Goal: Information Seeking & Learning: Learn about a topic

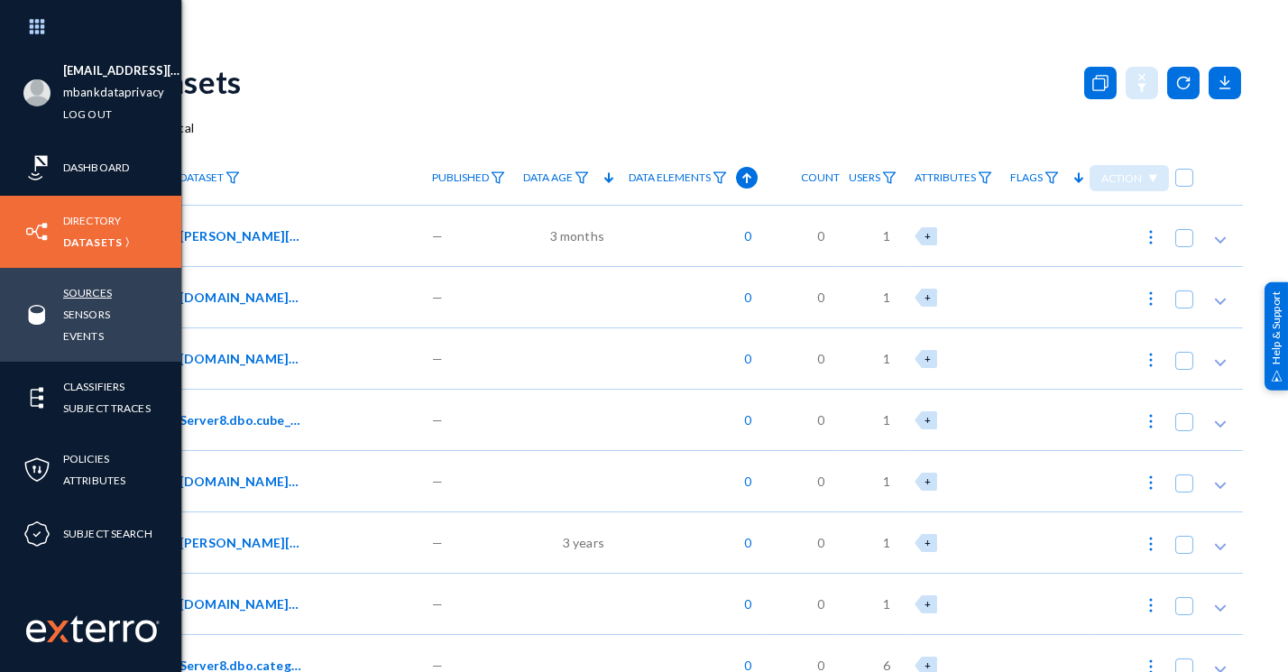
click at [92, 297] on link "Sources" at bounding box center [87, 292] width 49 height 21
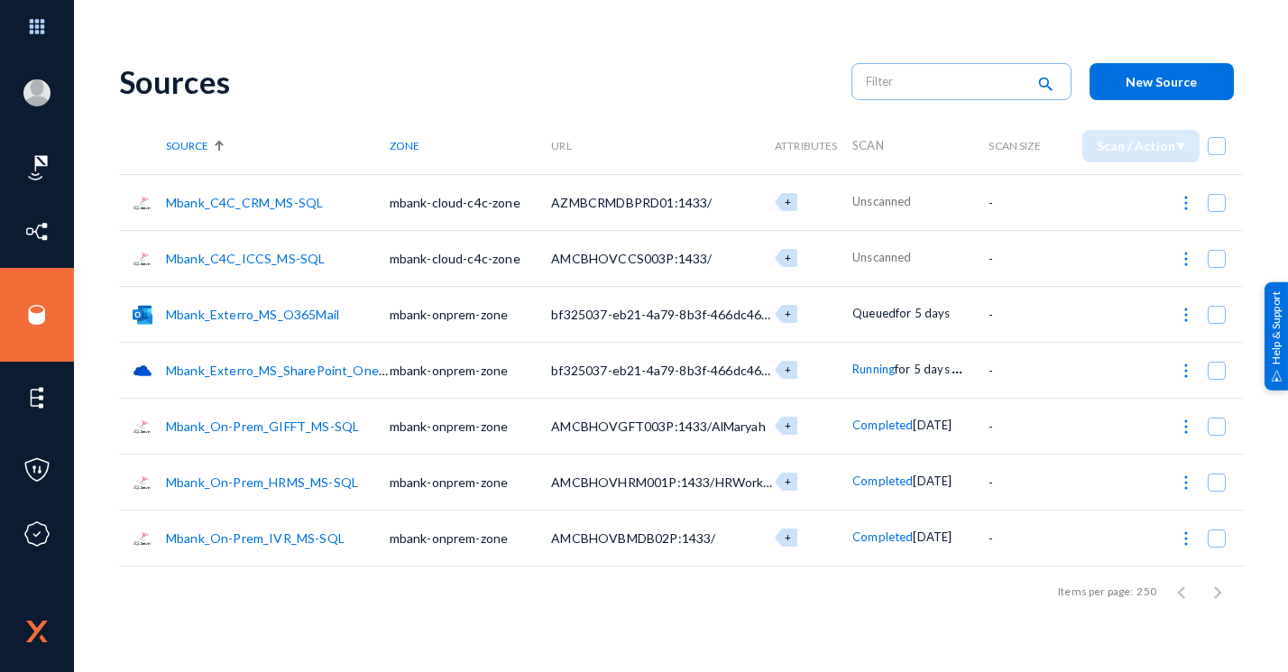
click at [171, 88] on div "Sources" at bounding box center [476, 81] width 714 height 37
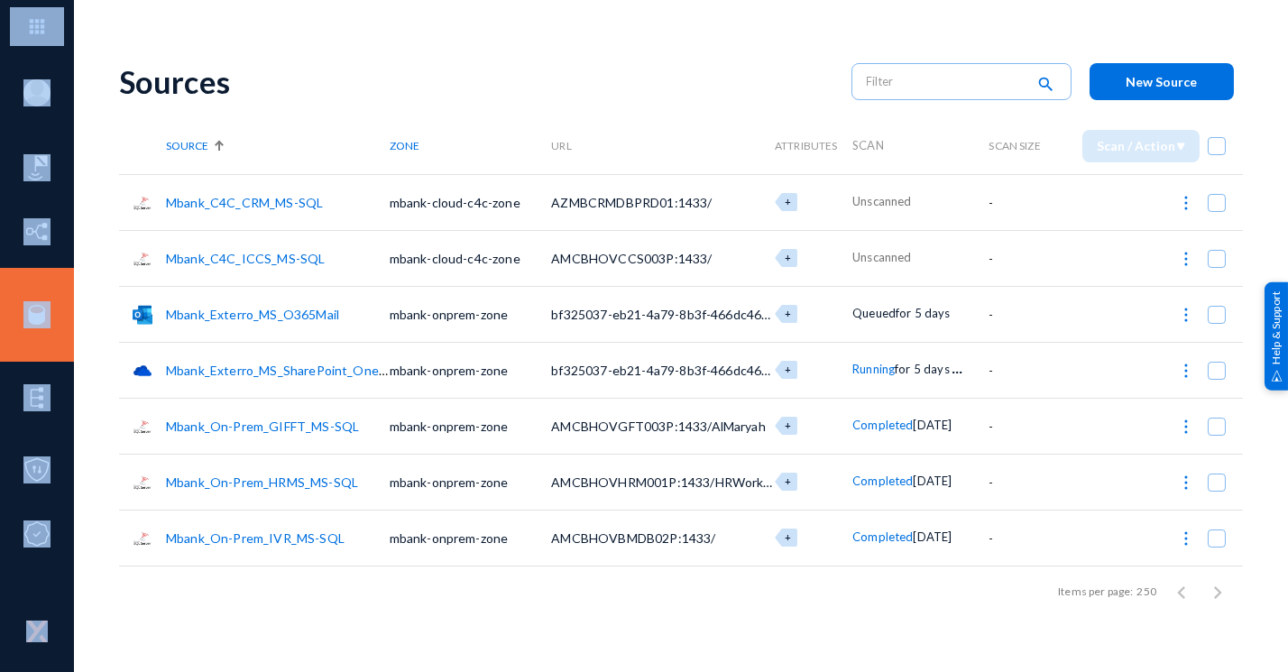
drag, startPoint x: 171, startPoint y: 88, endPoint x: 97, endPoint y: 93, distance: 75.1
click at [97, 93] on div "[EMAIL_ADDRESS][DOMAIN_NAME] mbankdataprivacy Log out Dashboard Directory Datas…" at bounding box center [644, 336] width 1288 height 672
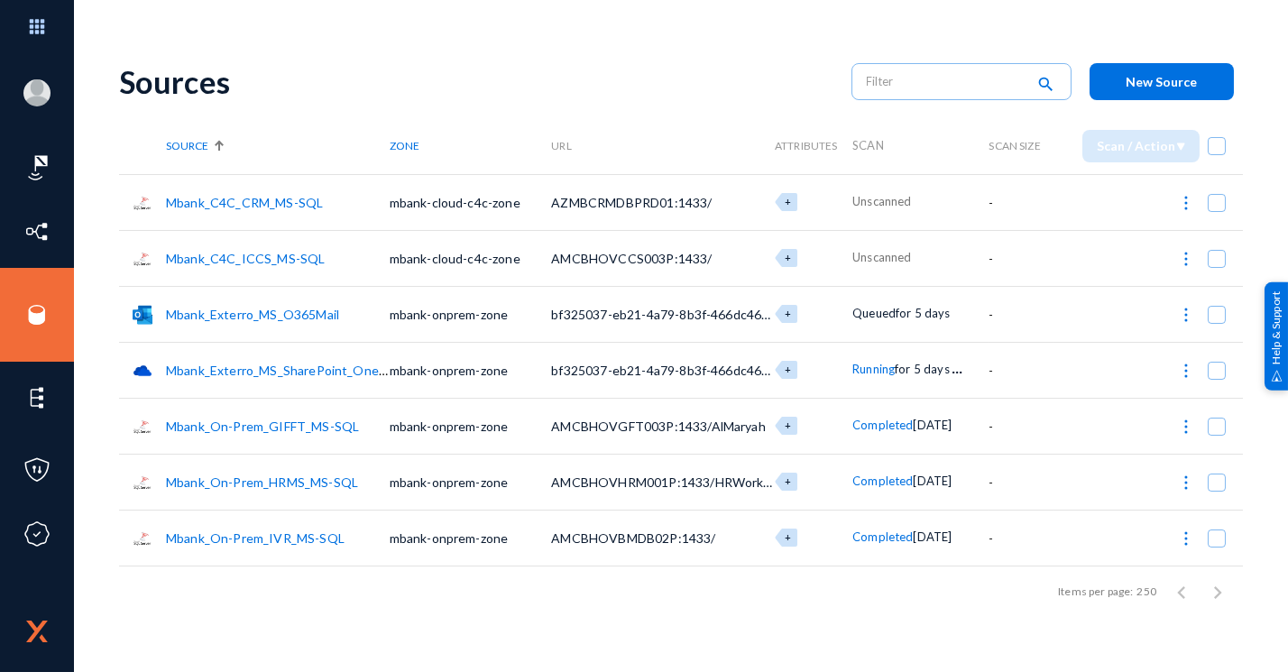
click at [219, 79] on div "Sources" at bounding box center [476, 81] width 714 height 37
click at [536, 81] on div "Sources" at bounding box center [476, 81] width 714 height 37
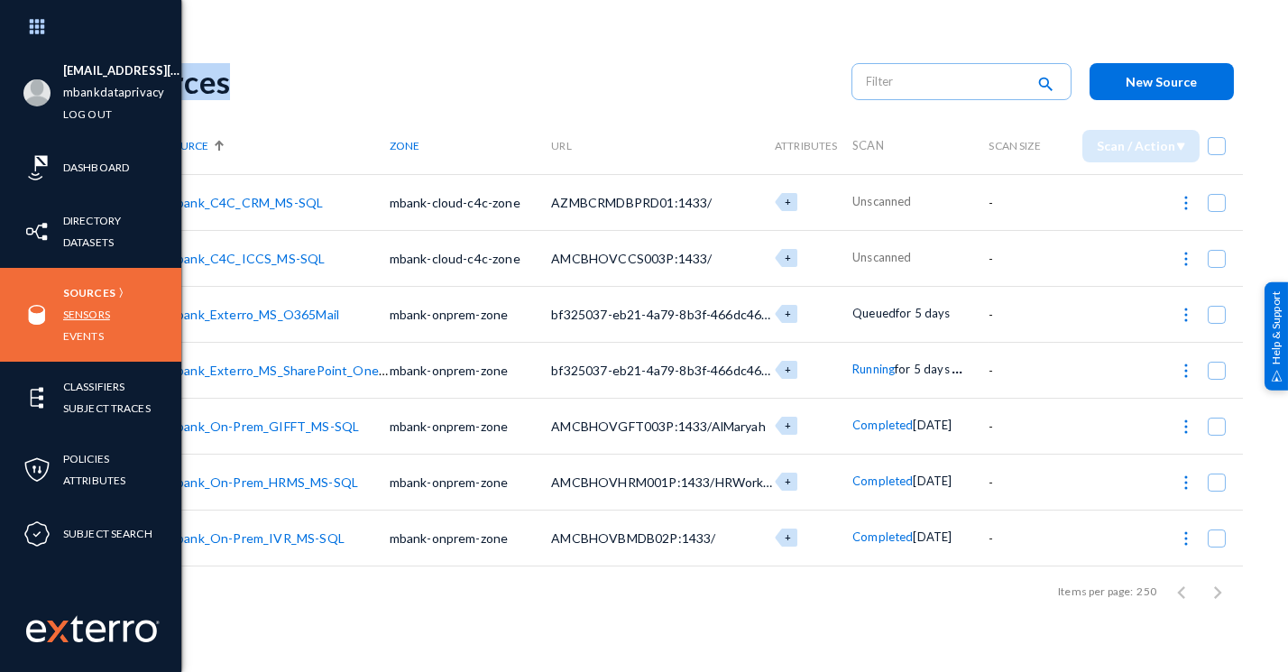
click at [87, 316] on link "Sensors" at bounding box center [86, 314] width 47 height 21
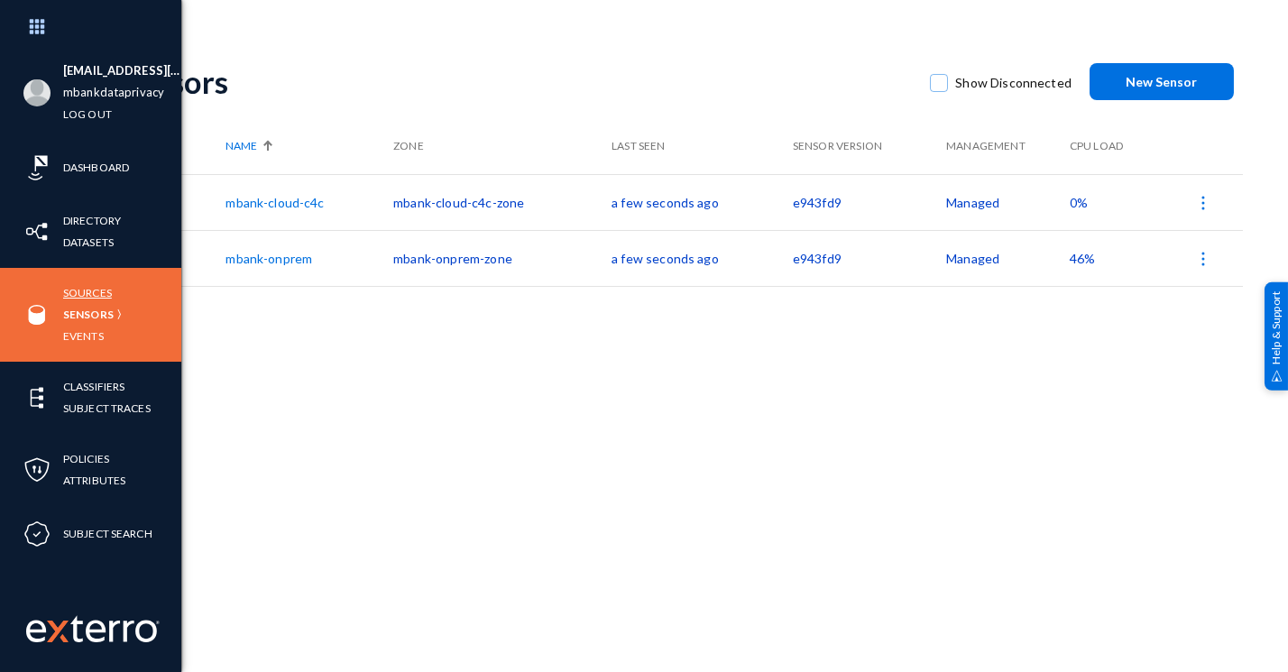
click at [97, 293] on link "Sources" at bounding box center [87, 292] width 49 height 21
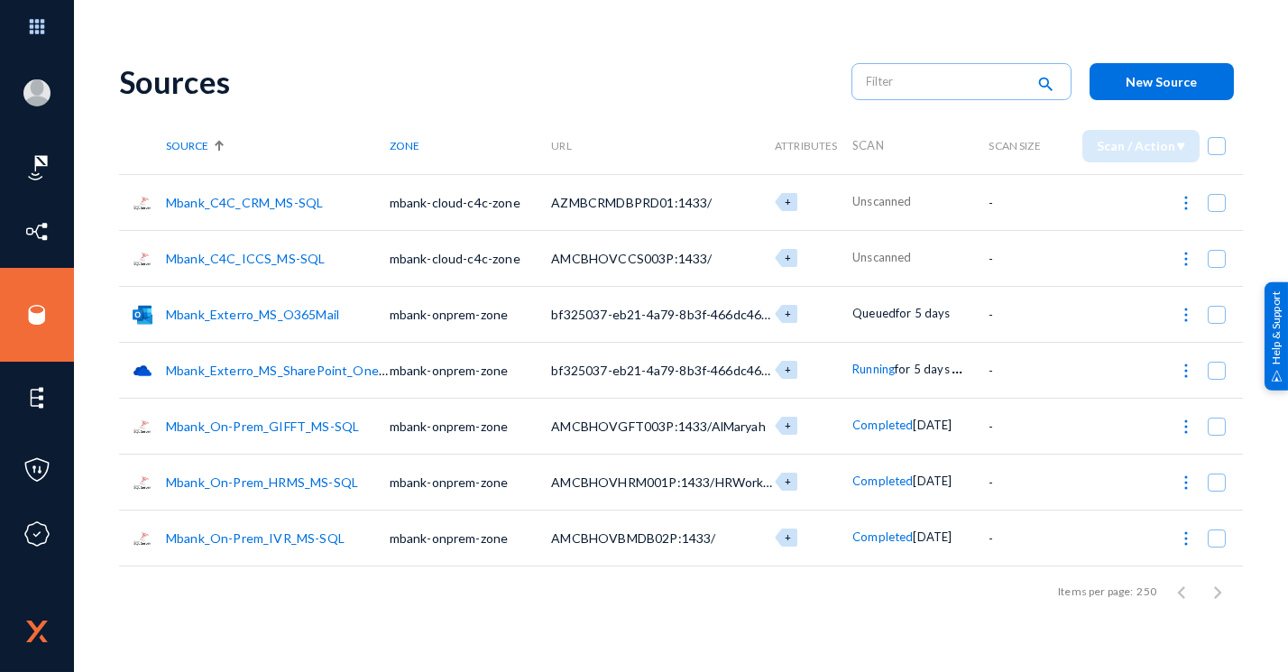
click at [300, 364] on link "Mbank_Exterro_MS_SharePoint_OneDrive" at bounding box center [288, 370] width 244 height 15
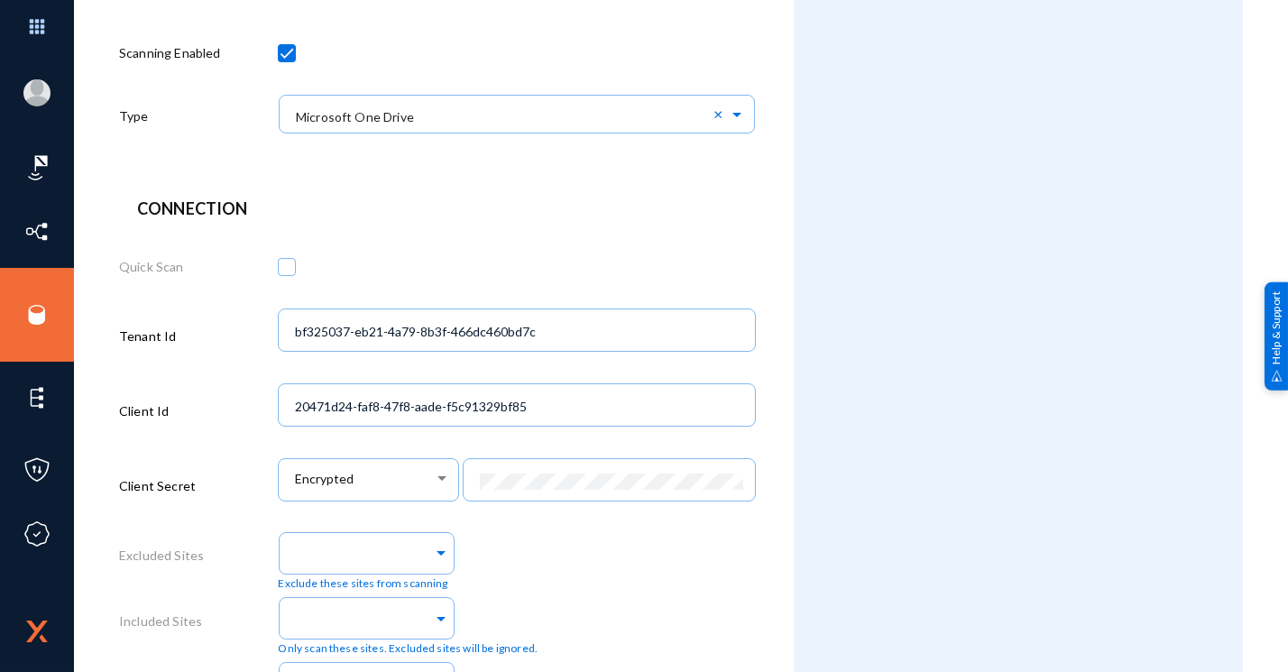
scroll to position [674, 0]
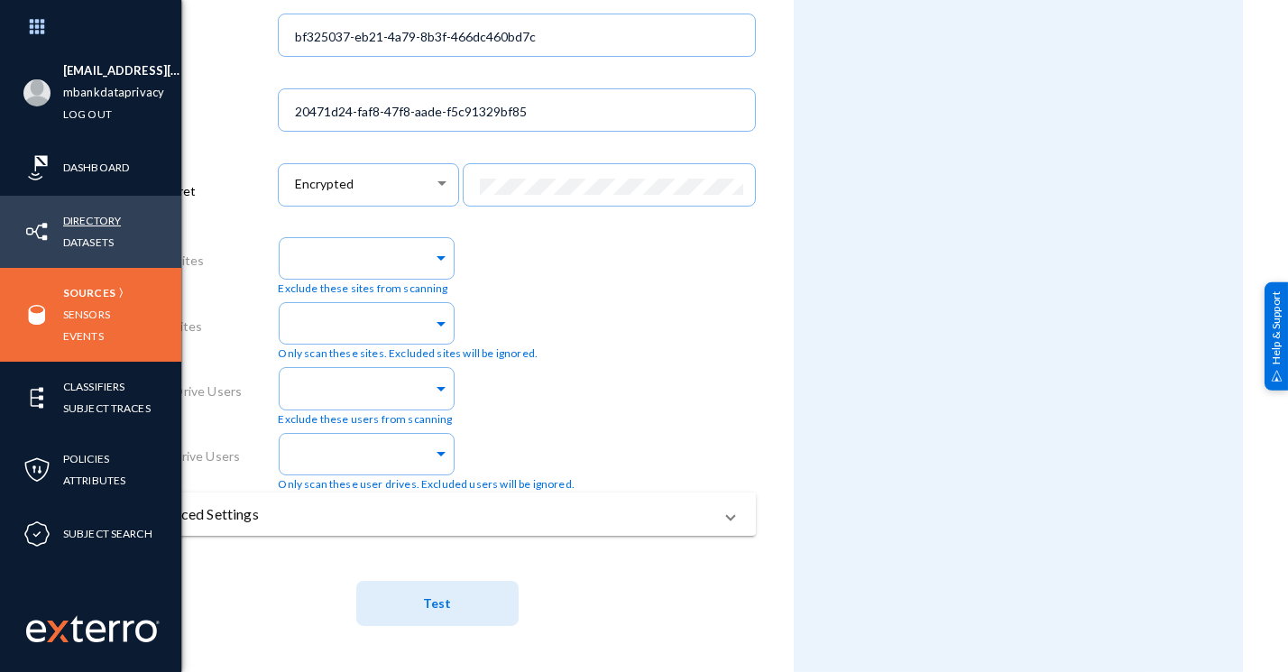
click at [96, 226] on link "Directory" at bounding box center [92, 220] width 58 height 21
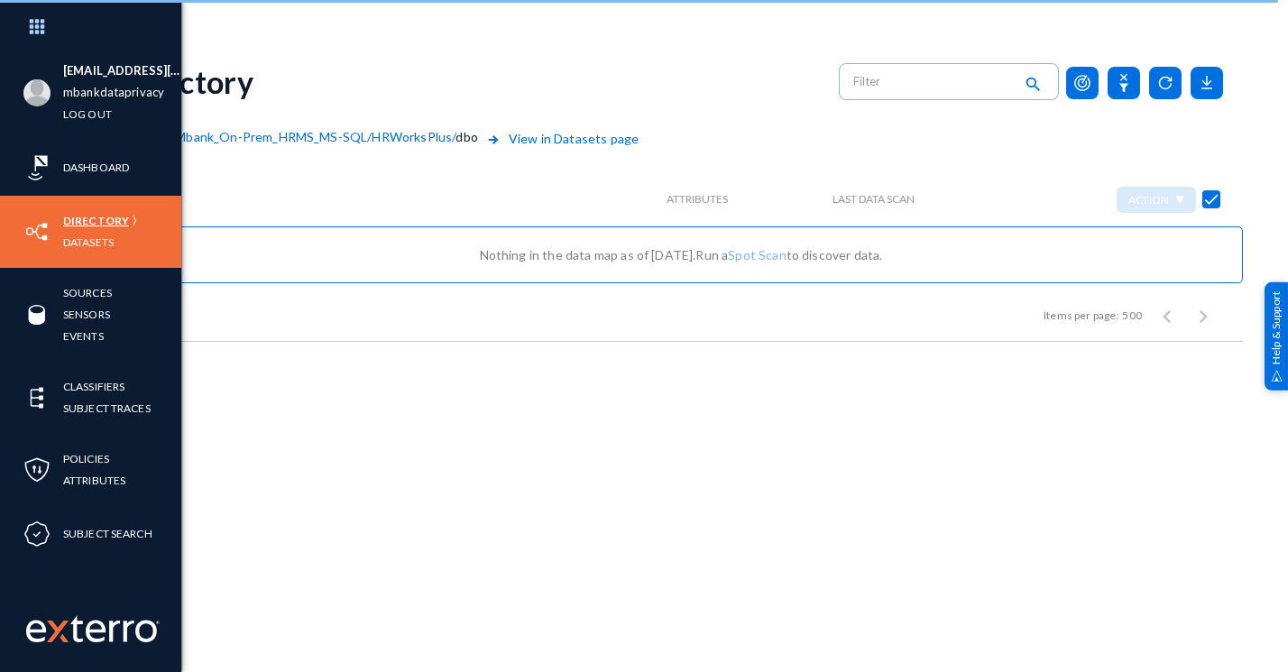
click at [78, 224] on link "Directory" at bounding box center [96, 220] width 66 height 21
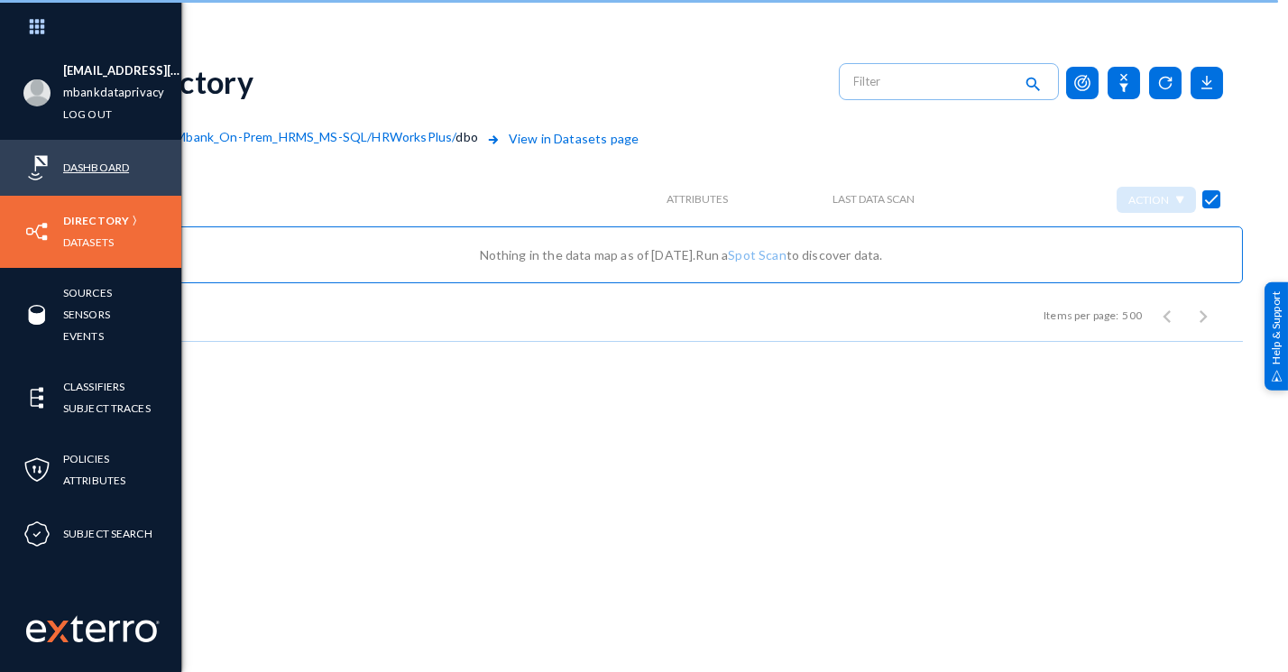
click at [71, 170] on link "Dashboard" at bounding box center [96, 167] width 66 height 21
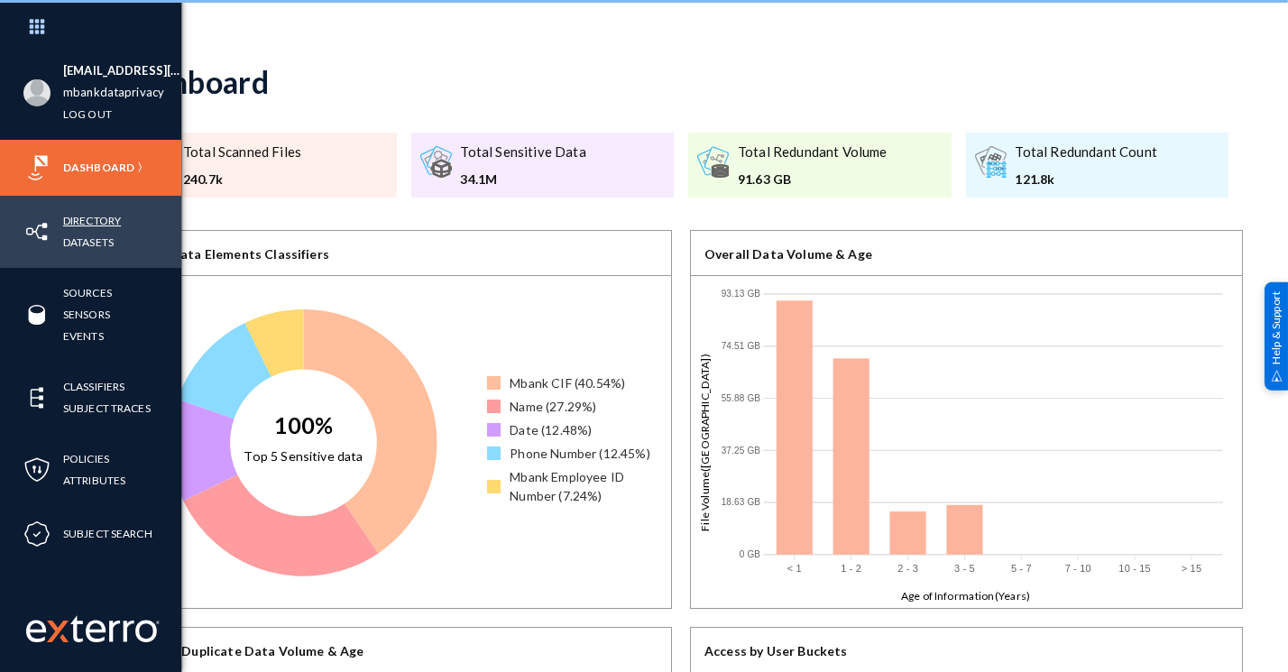
click at [70, 218] on link "Directory" at bounding box center [92, 220] width 58 height 21
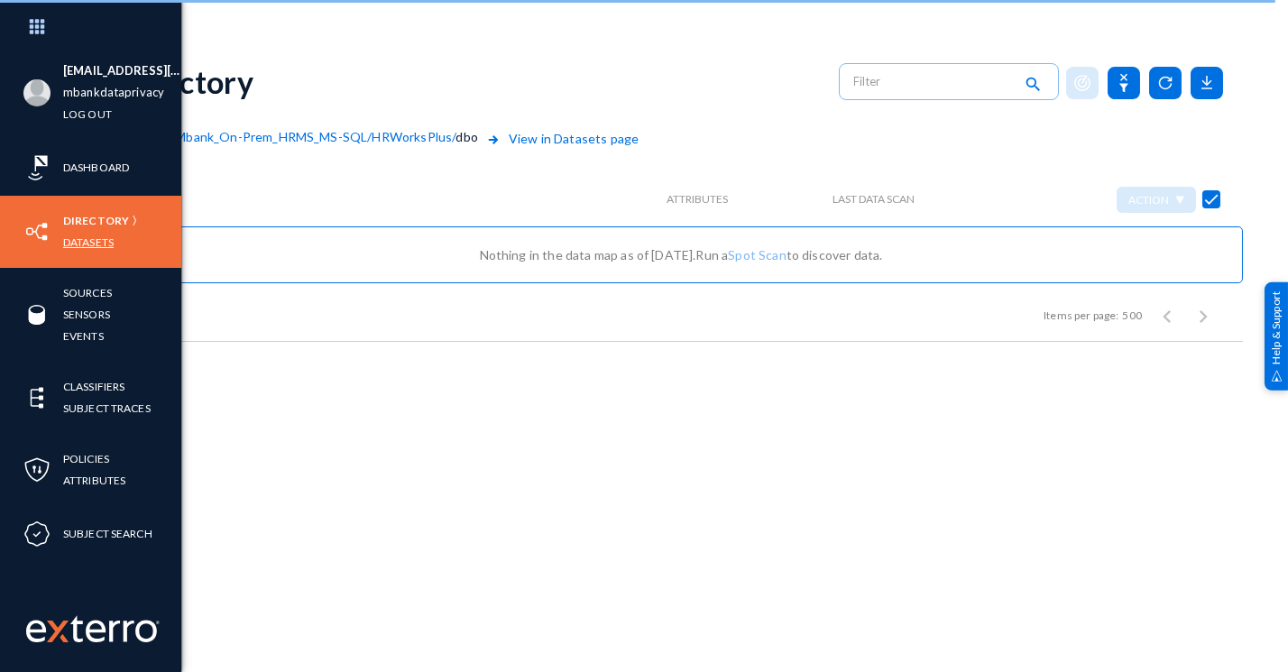
click at [89, 239] on link "Datasets" at bounding box center [88, 242] width 51 height 21
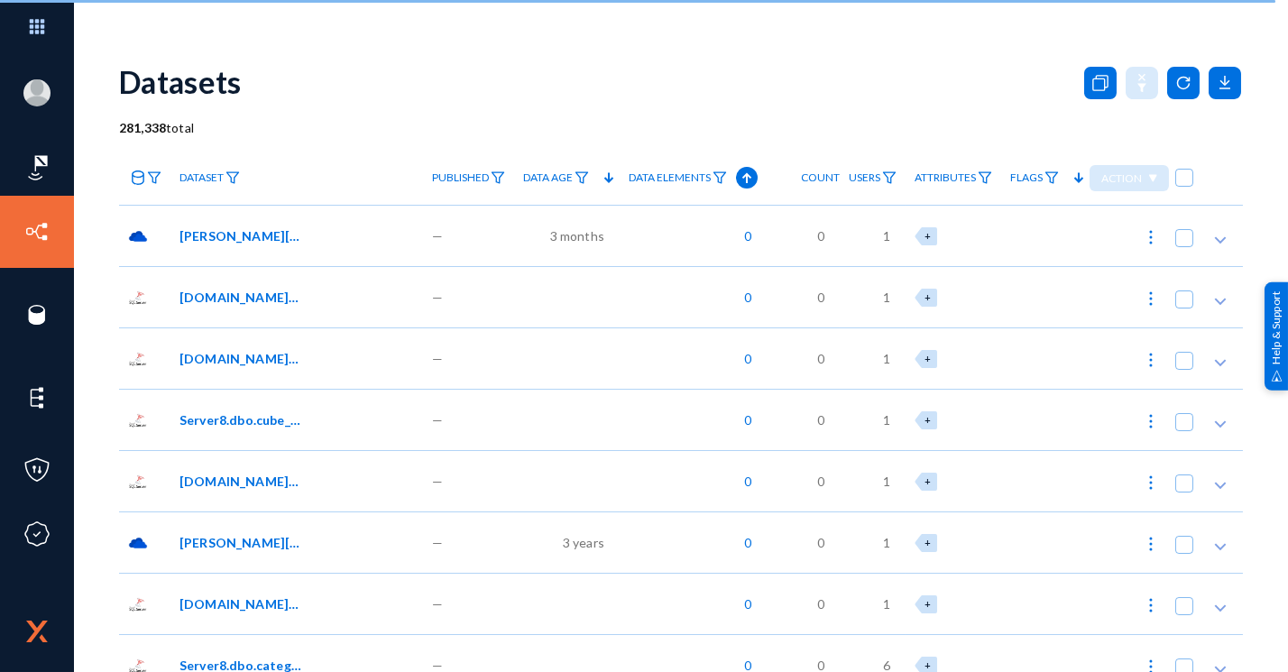
click at [631, 175] on span "Data Elements" at bounding box center [670, 177] width 82 height 13
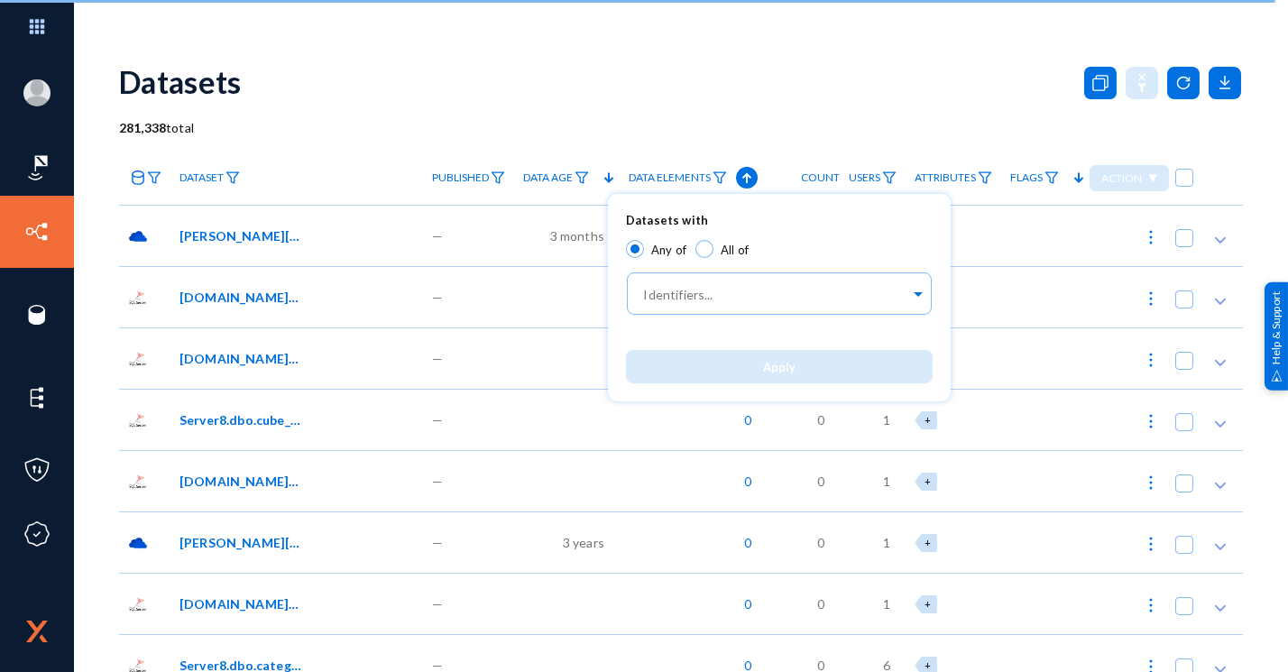
click at [734, 173] on div at bounding box center [644, 336] width 1288 height 672
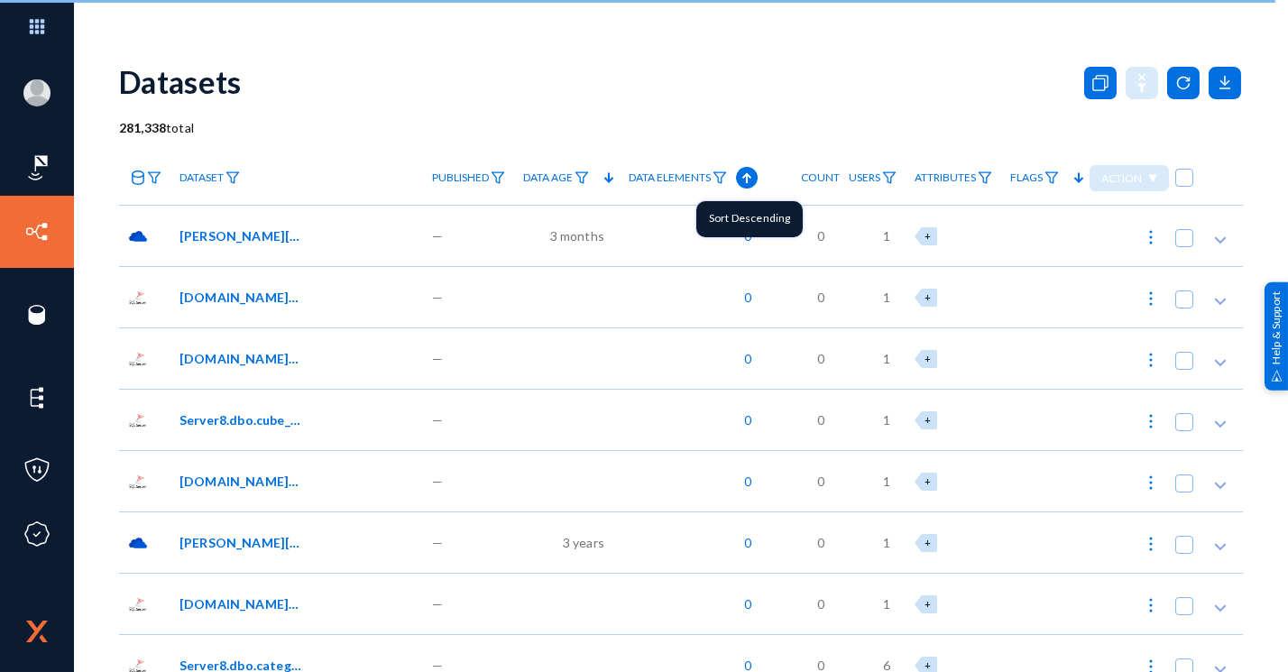
click at [736, 173] on icon at bounding box center [747, 178] width 22 height 22
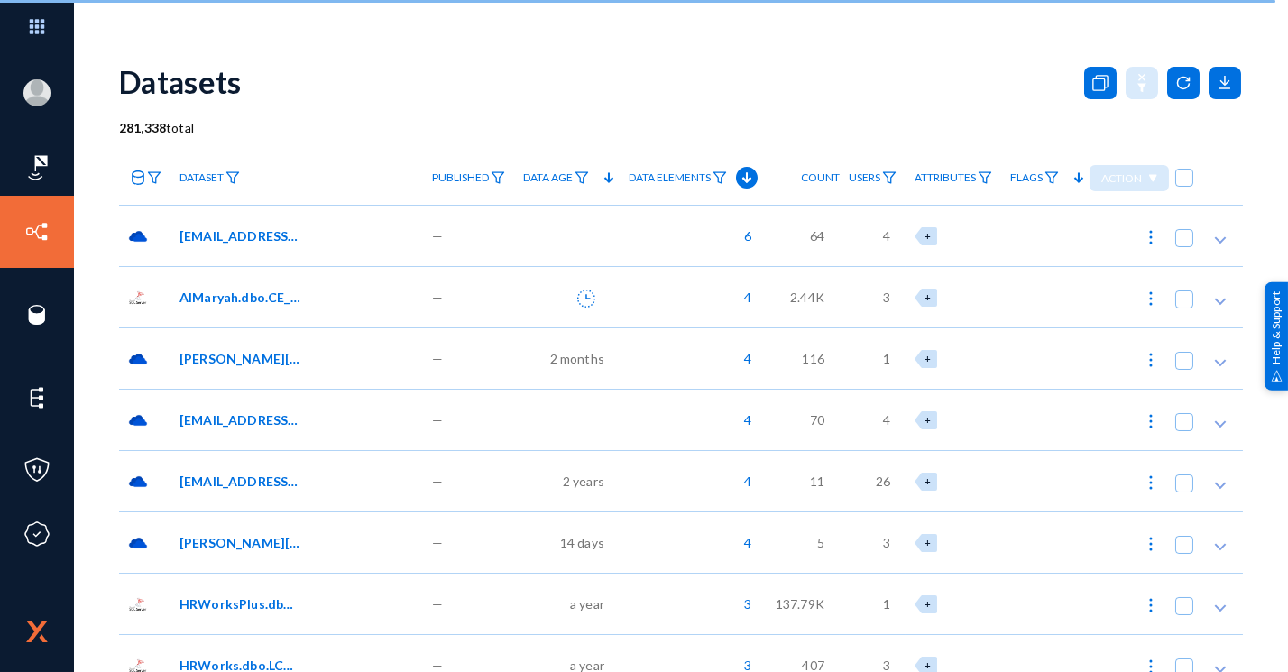
click at [648, 87] on div "Datasets" at bounding box center [681, 81] width 1124 height 73
click at [244, 304] on span "AlMaryah.dbo.CE_EMAIL_DETAILS" at bounding box center [241, 297] width 122 height 19
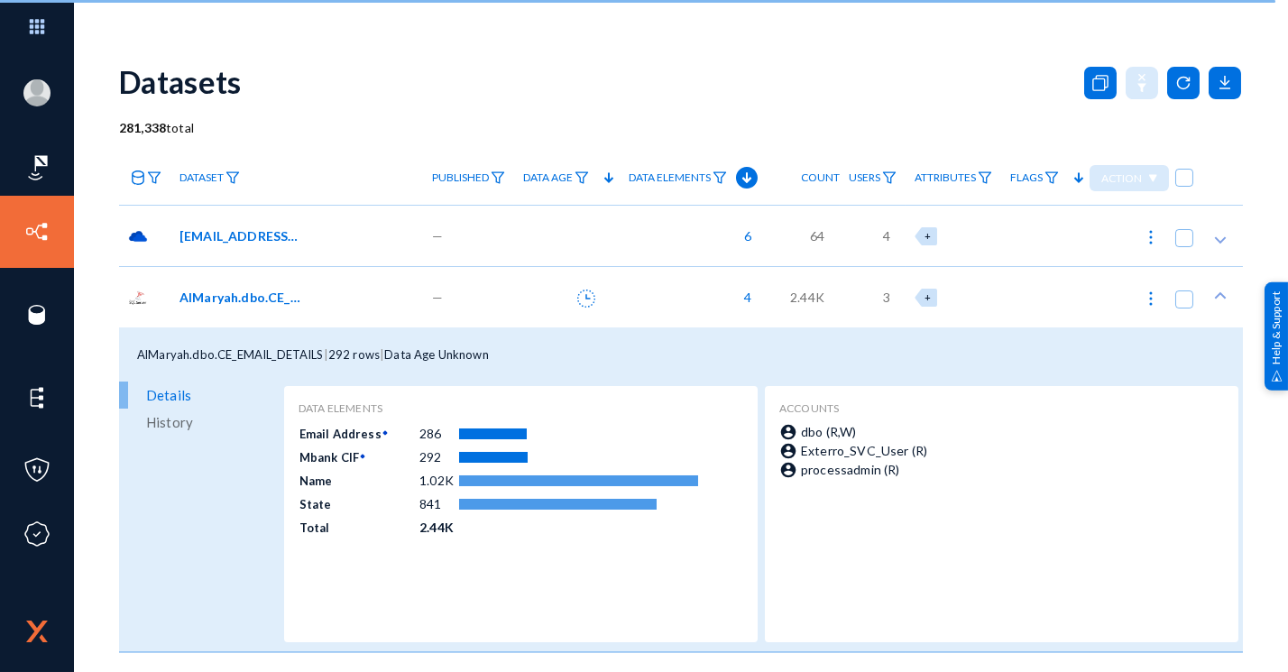
click at [244, 304] on span "AlMaryah.dbo.CE_EMAIL_DETAILS" at bounding box center [241, 297] width 122 height 19
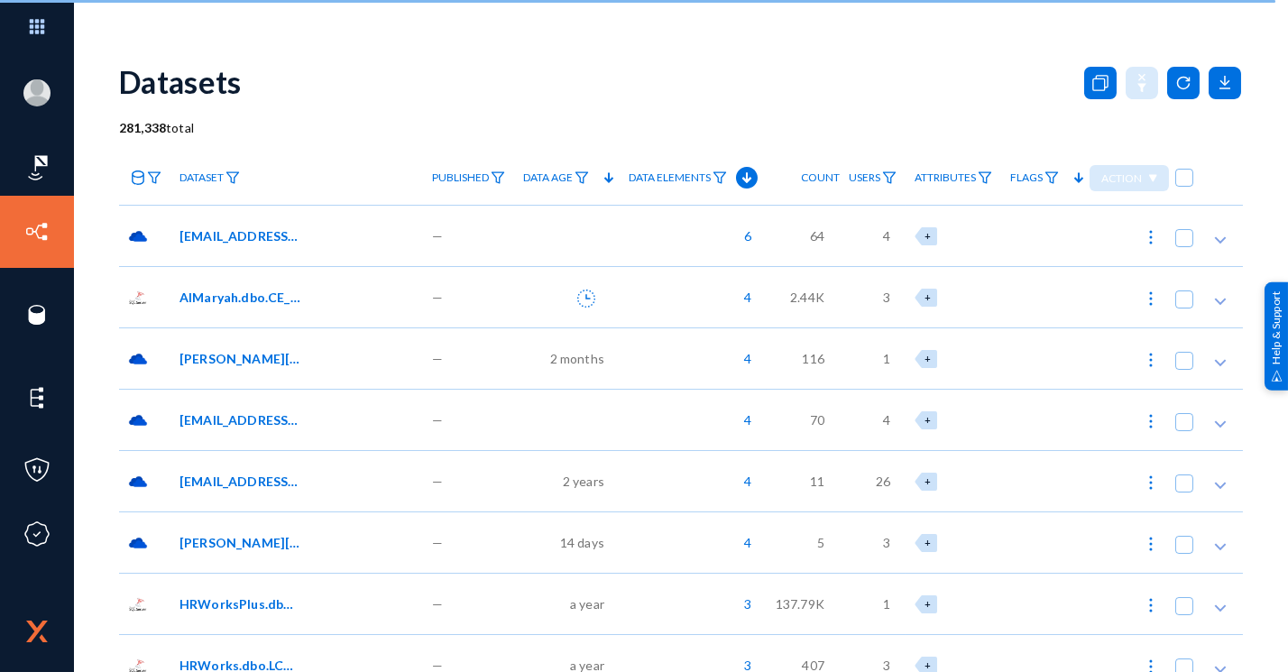
click at [244, 304] on span "AlMaryah.dbo.CE_EMAIL_DETAILS" at bounding box center [241, 297] width 122 height 19
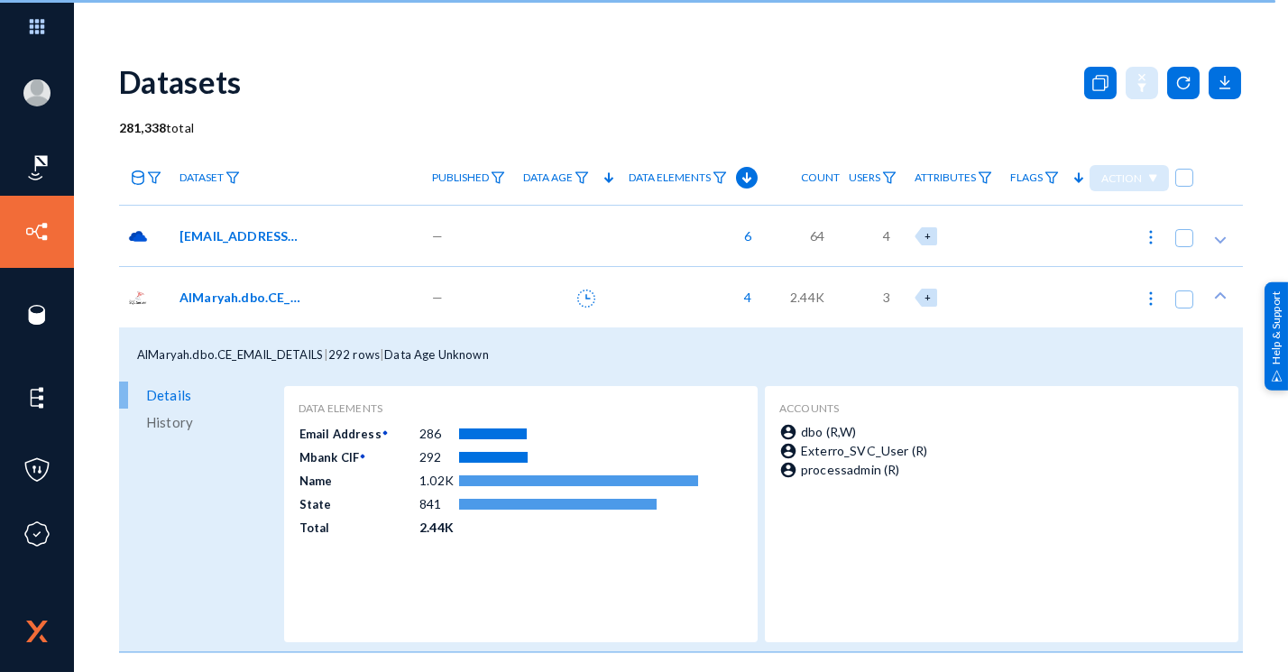
click at [245, 307] on div "AlMaryah.dbo.CE_EMAIL_DETAILS" at bounding box center [297, 296] width 253 height 61
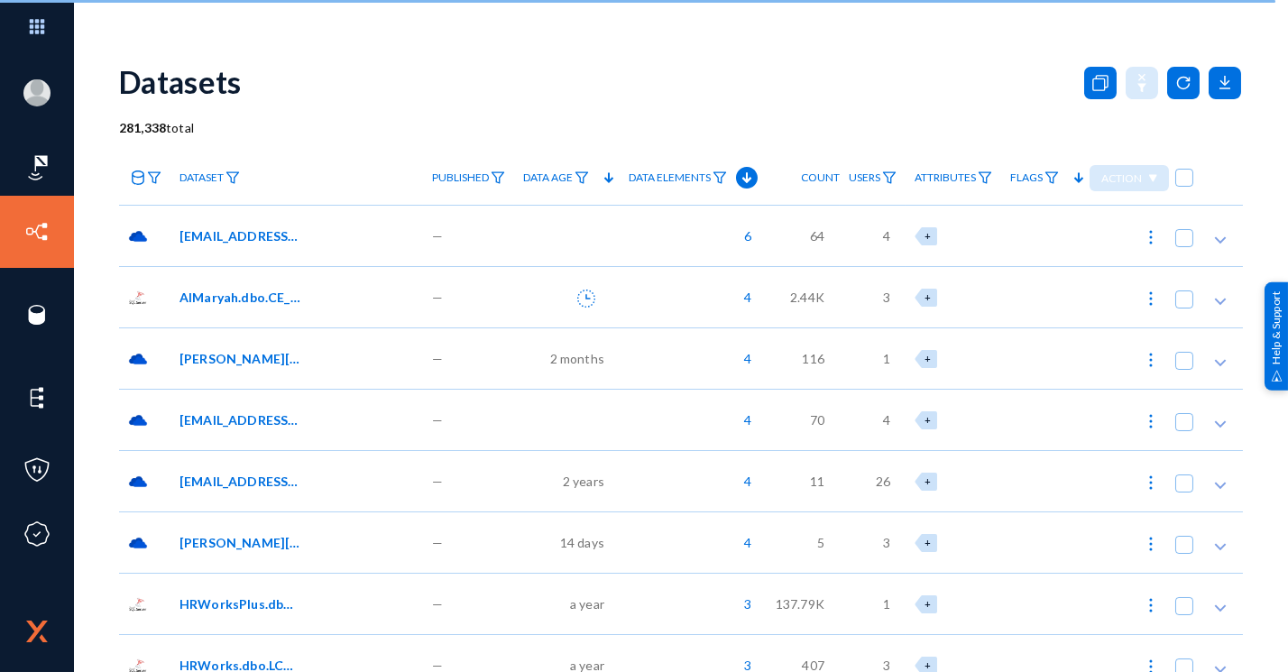
click at [317, 237] on div "[EMAIL_ADDRESS][DOMAIN_NAME]/OneDrive/Office Lens/MOA PART* *.pdf" at bounding box center [306, 235] width 253 height 19
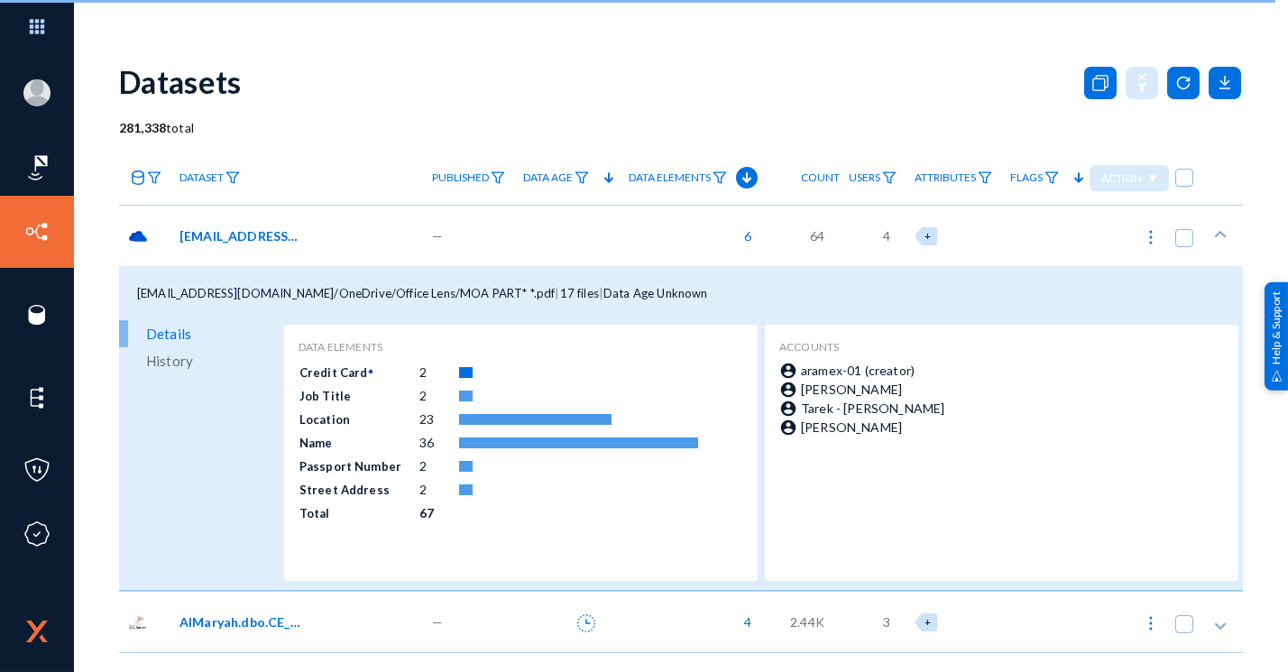
click at [317, 237] on div "[EMAIL_ADDRESS][DOMAIN_NAME]/OneDrive/Office Lens/MOA PART* *.pdf" at bounding box center [306, 235] width 253 height 19
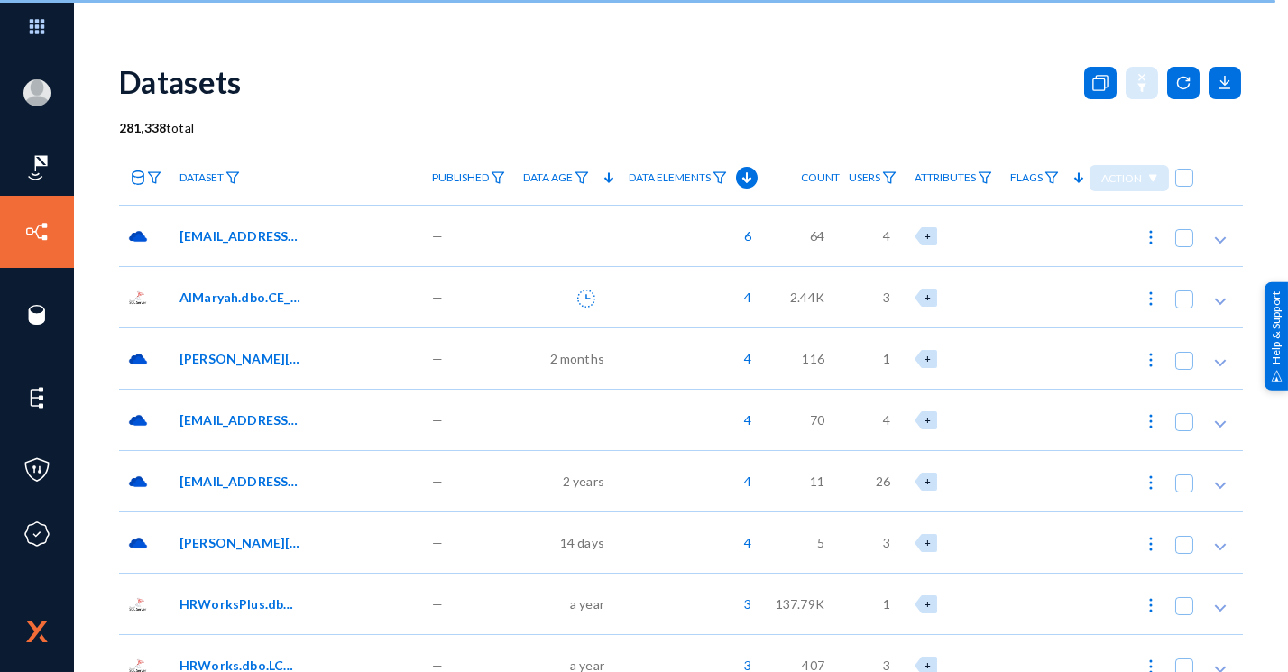
scroll to position [119, 0]
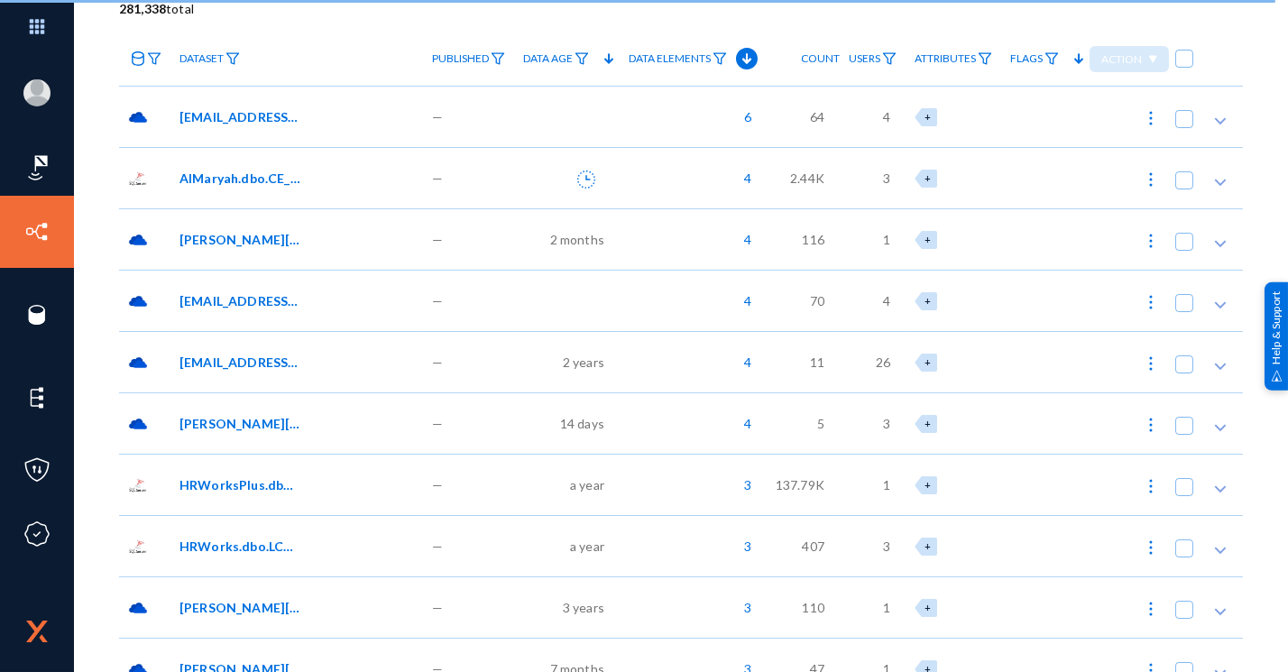
click at [245, 245] on span "[PERSON_NAME][EMAIL_ADDRESS][DOMAIN_NAME]:/Preservation Hold Library//[PERSON_N…" at bounding box center [241, 239] width 122 height 19
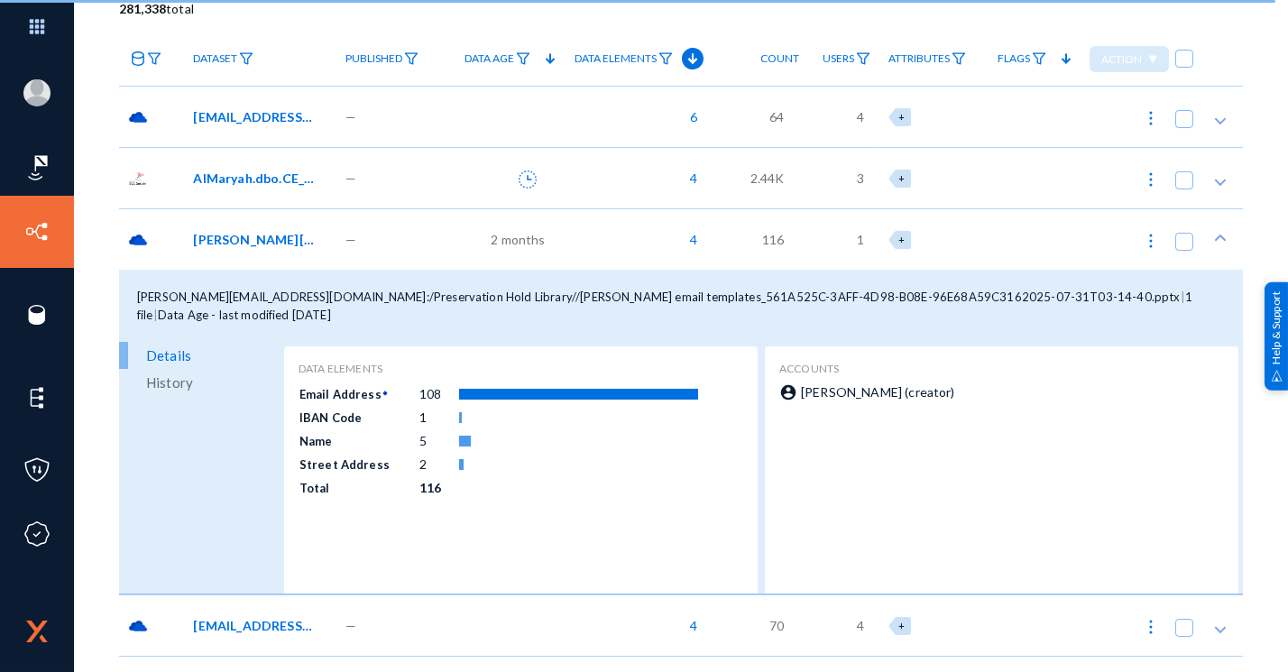
click at [245, 245] on span "[PERSON_NAME][EMAIL_ADDRESS][DOMAIN_NAME]:/Preservation Hold Library//[PERSON_N…" at bounding box center [254, 239] width 122 height 19
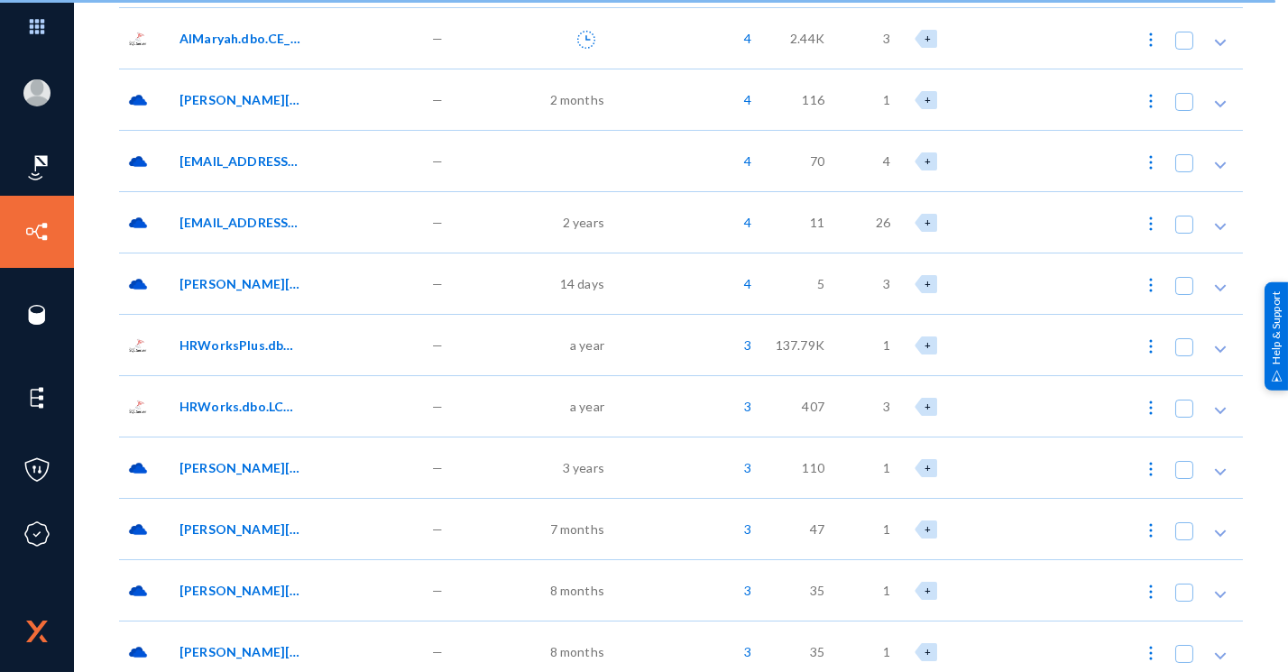
scroll to position [350, 0]
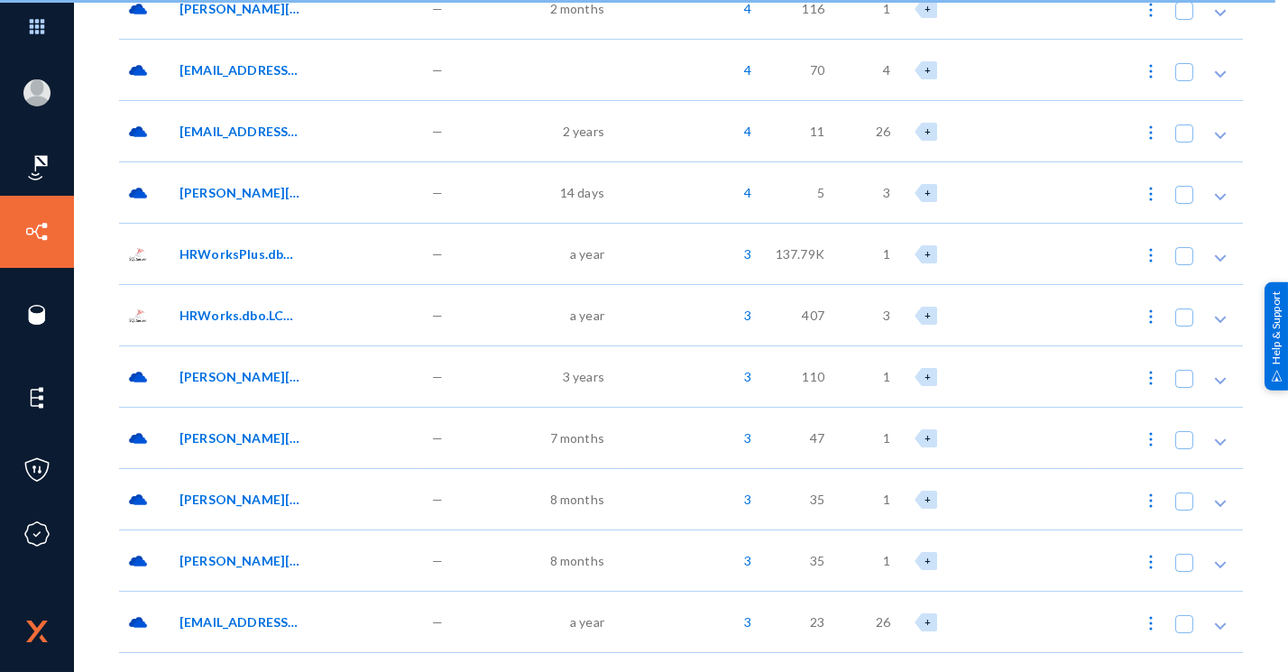
click at [247, 251] on span "HRWorksPlus.dbo.EYS_SendMailArch" at bounding box center [241, 253] width 122 height 19
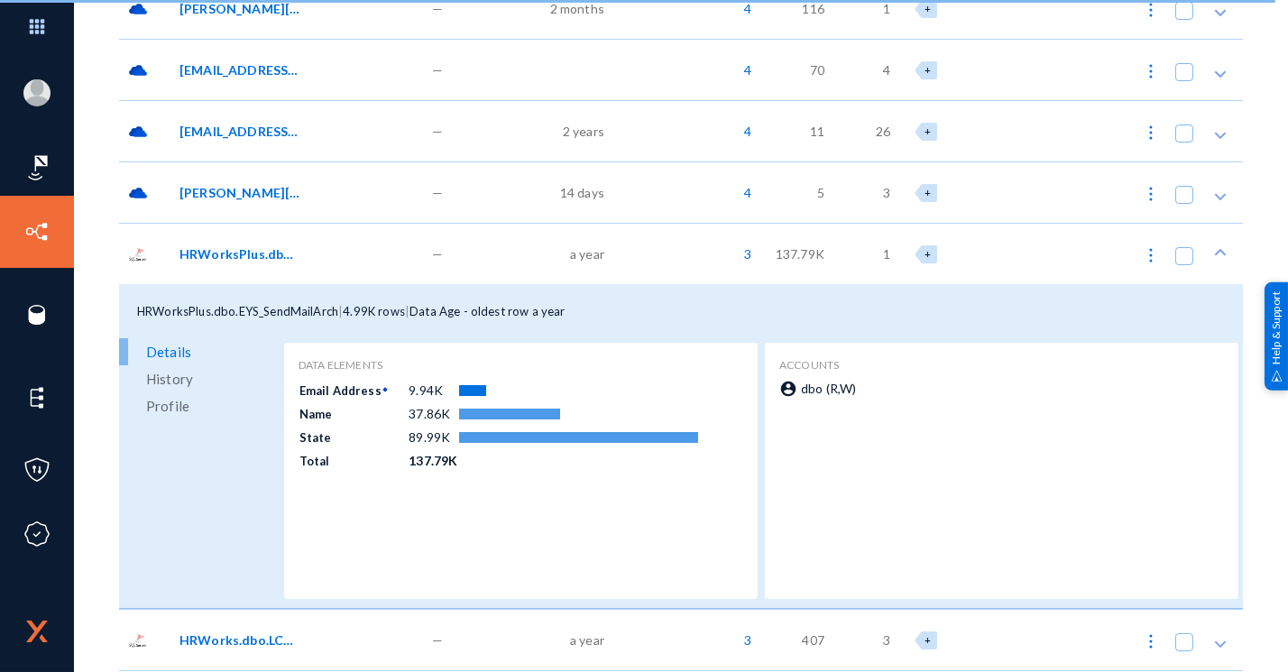
click at [253, 255] on span "HRWorksPlus.dbo.EYS_SendMailArch" at bounding box center [241, 253] width 122 height 19
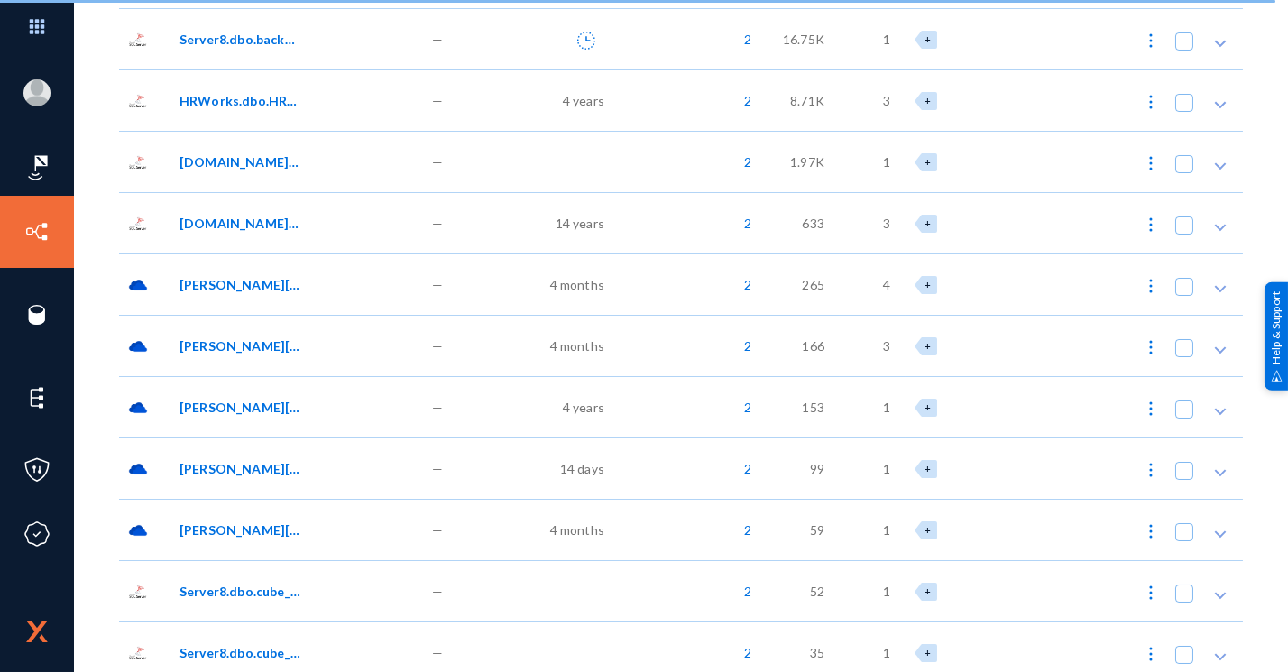
scroll to position [2346, 0]
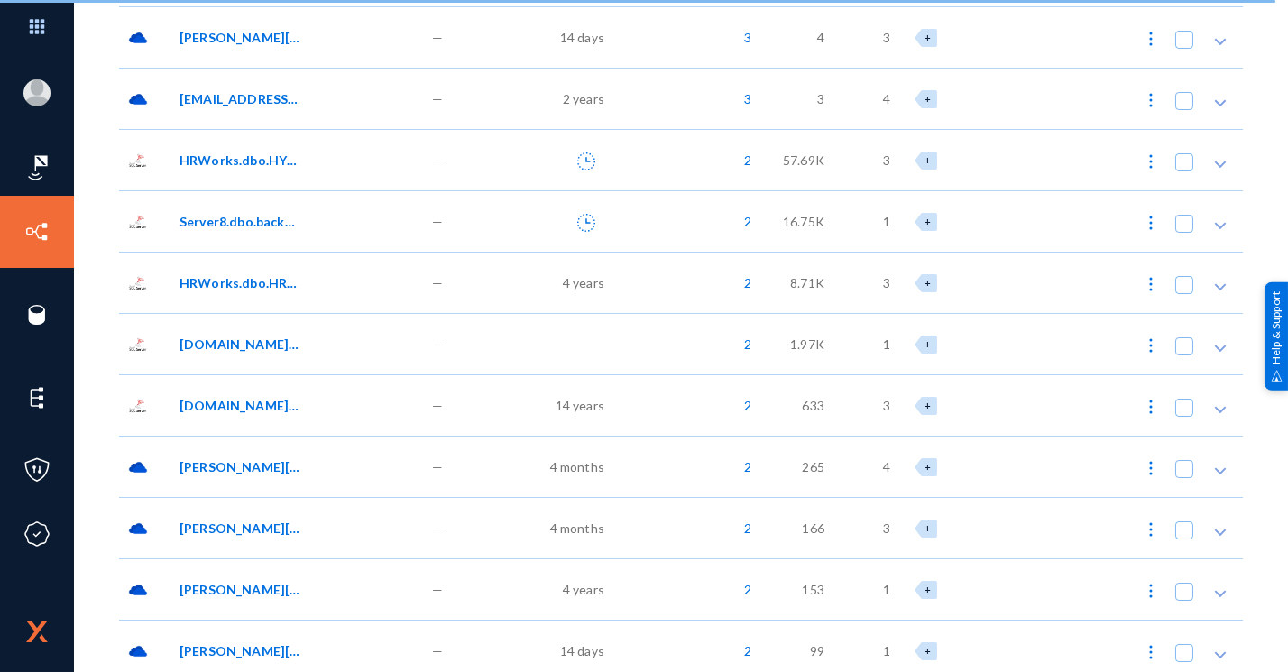
click at [237, 161] on span "HRWorks.dbo.HYS_UserAccessLog" at bounding box center [241, 160] width 122 height 19
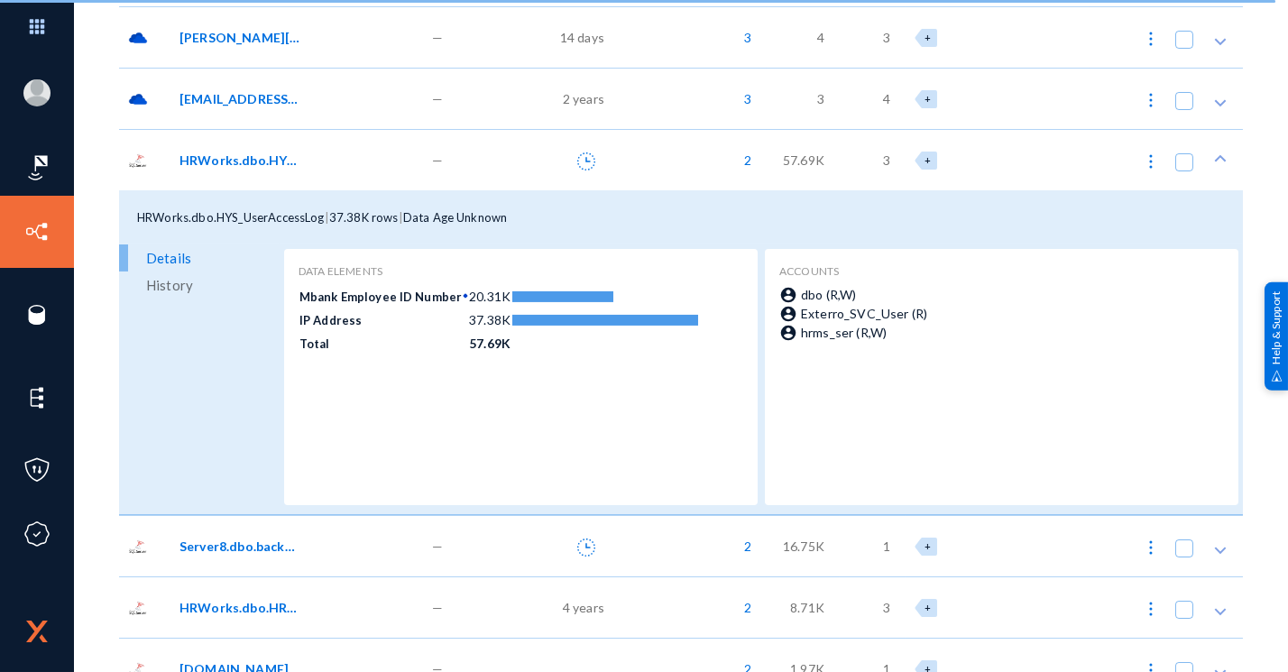
click at [237, 161] on span "HRWorks.dbo.HYS_UserAccessLog" at bounding box center [241, 160] width 122 height 19
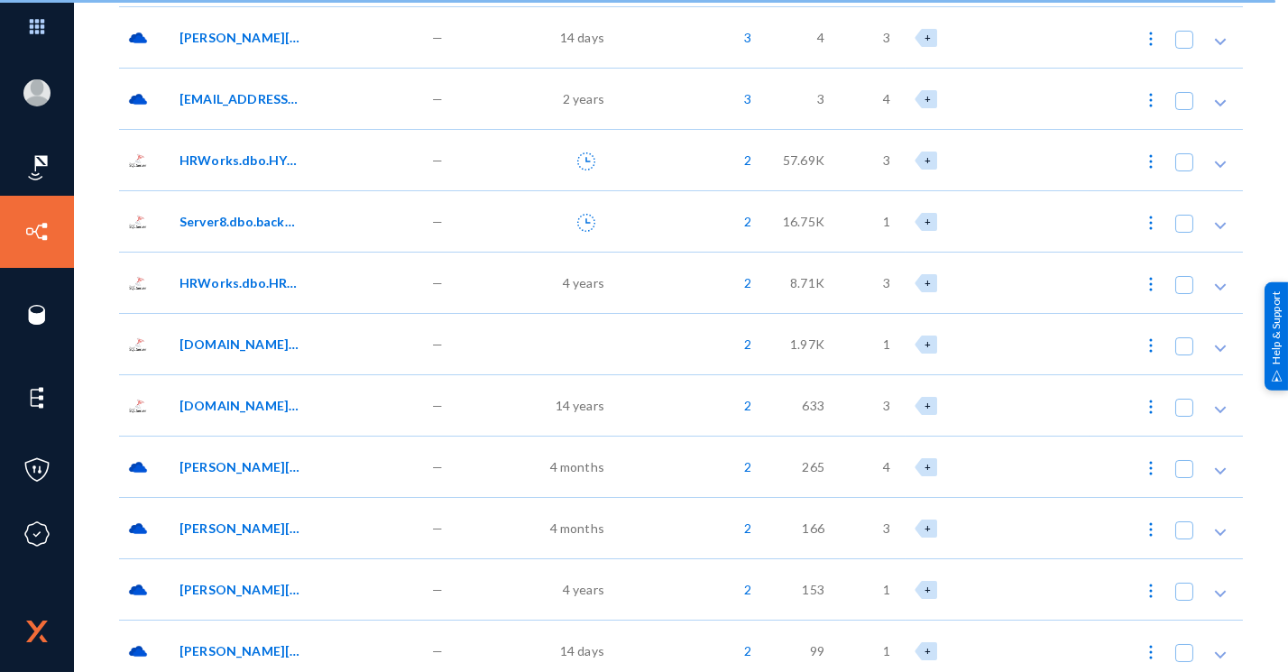
click at [240, 213] on span "Server8.dbo.background_task" at bounding box center [241, 221] width 122 height 19
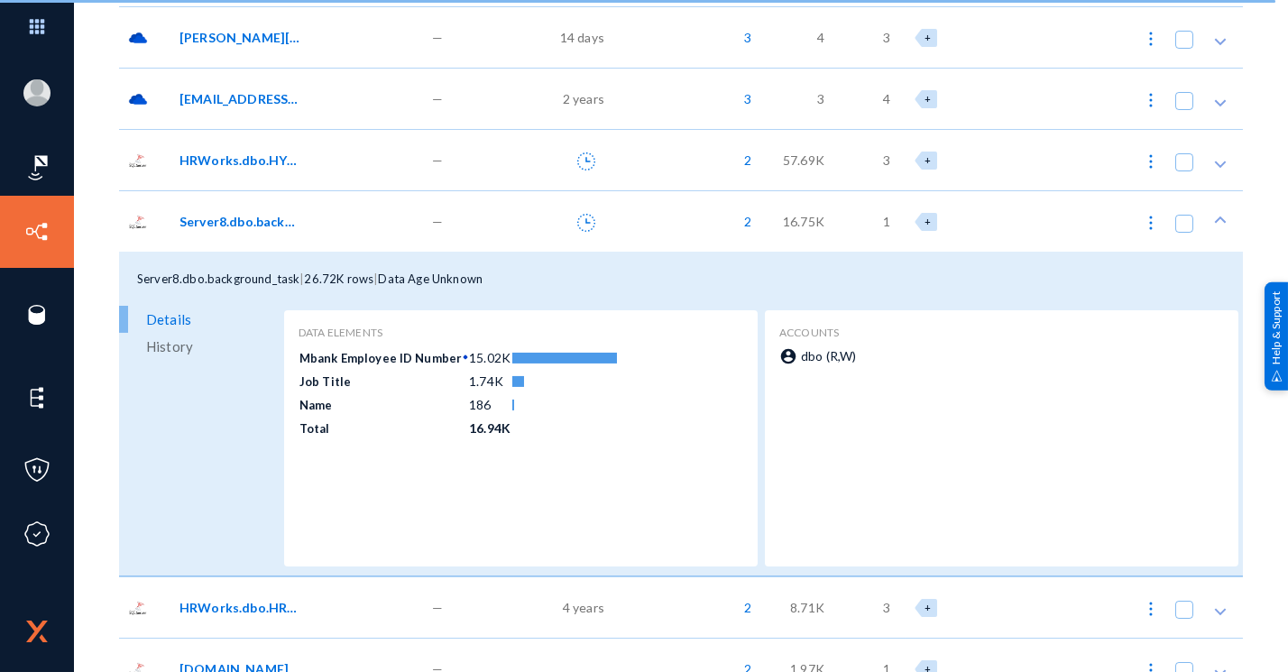
click at [259, 226] on span "Server8.dbo.background_task" at bounding box center [241, 221] width 122 height 19
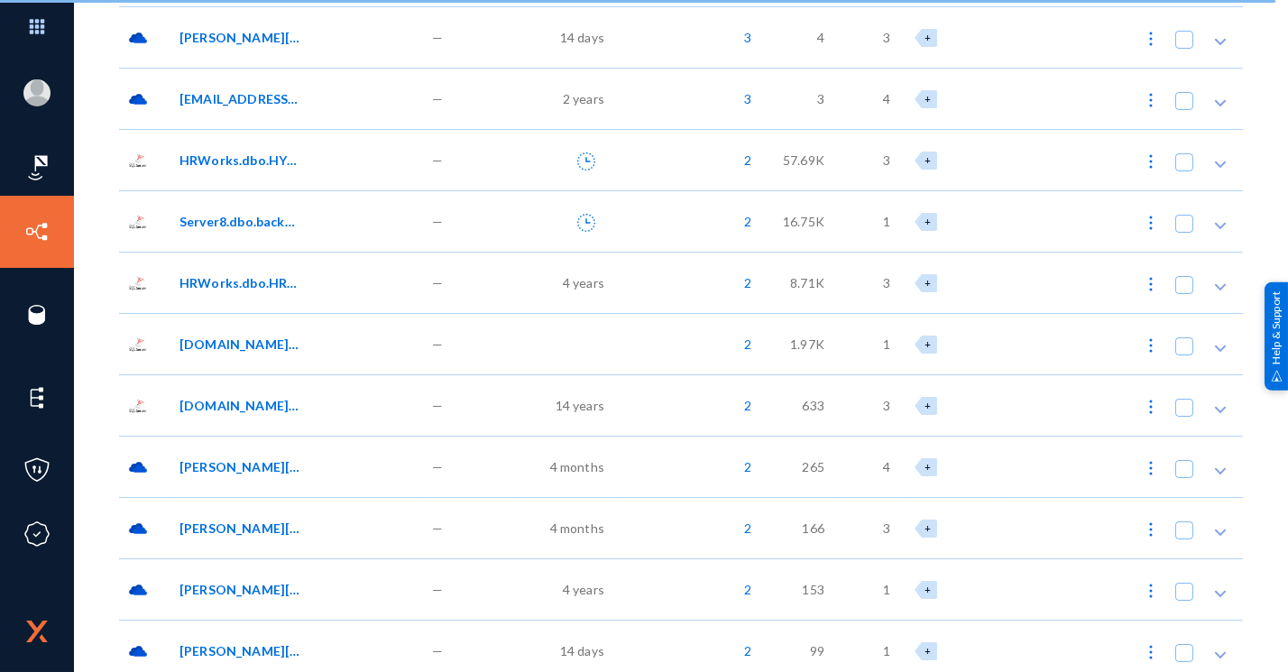
click at [253, 271] on div "HRWorks.dbo.HRW_EmpEntityParamValues" at bounding box center [297, 282] width 253 height 61
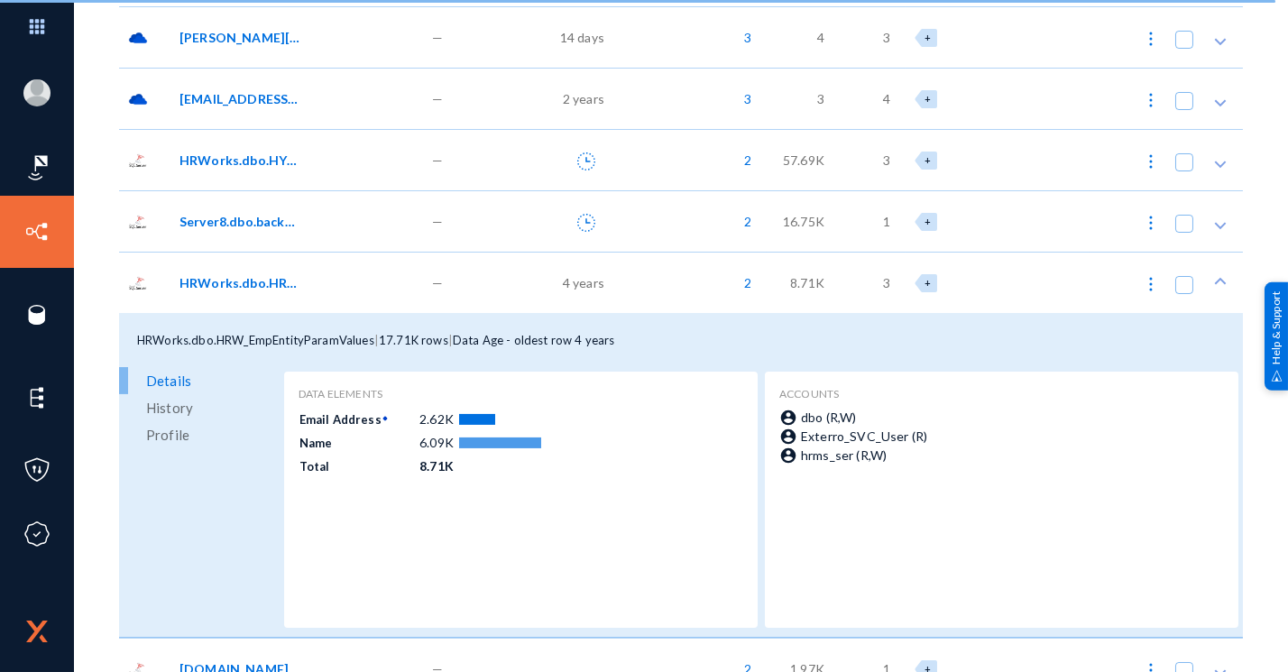
click at [253, 271] on div "HRWorks.dbo.HRW_EmpEntityParamValues" at bounding box center [297, 282] width 253 height 61
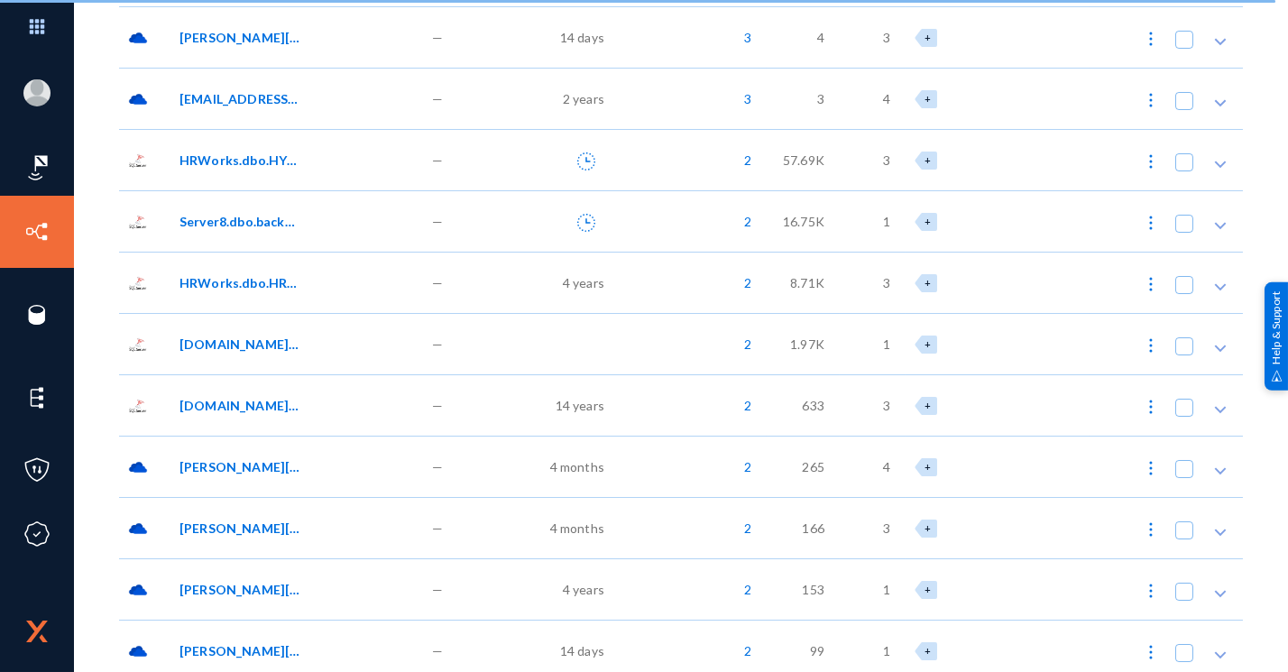
click at [252, 453] on div "[PERSON_NAME][EMAIL_ADDRESS][PERSON_NAME][DOMAIN_NAME]:/OneDrive//Attachments/B…" at bounding box center [297, 466] width 253 height 61
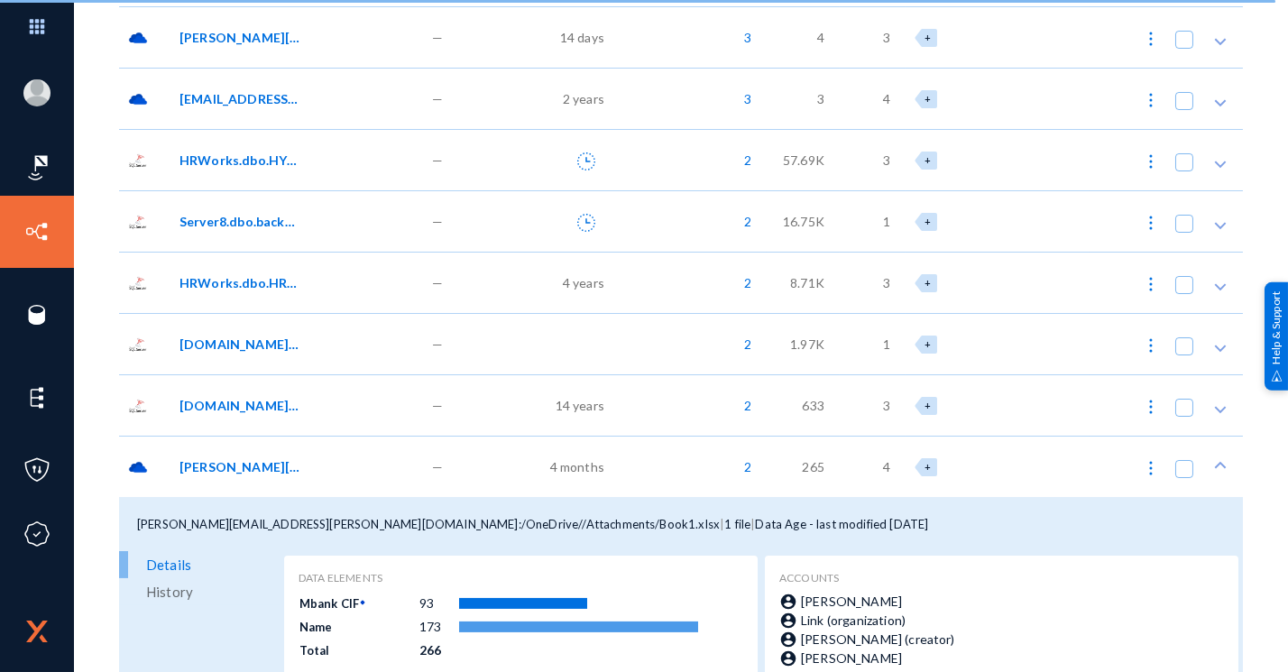
click at [252, 453] on div "[PERSON_NAME][EMAIL_ADDRESS][PERSON_NAME][DOMAIN_NAME]:/OneDrive//Attachments/B…" at bounding box center [297, 466] width 253 height 61
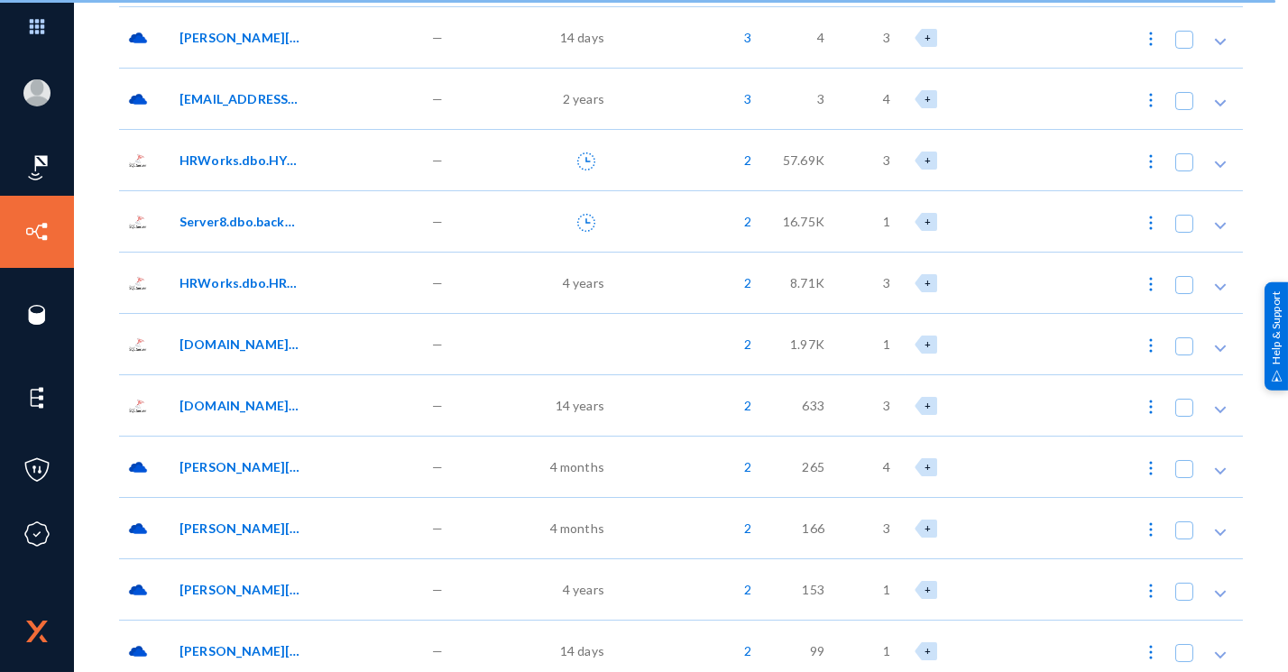
scroll to position [2612, 0]
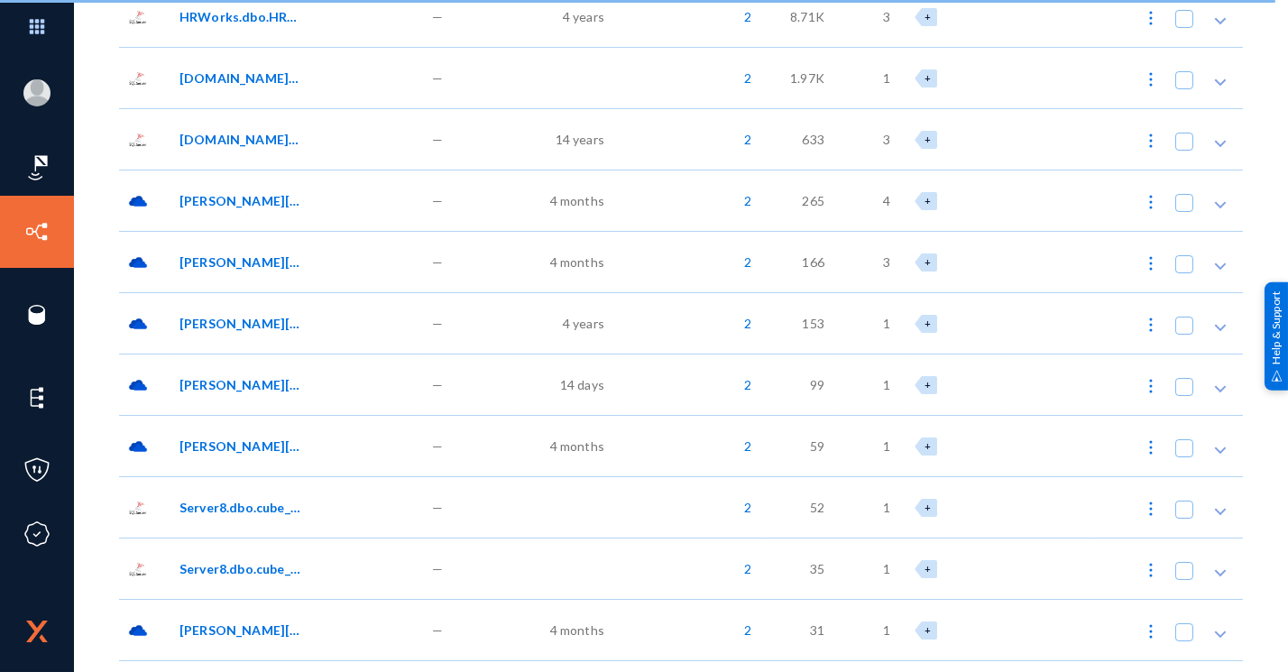
click at [269, 390] on span "[PERSON_NAME][EMAIL_ADDRESS][PERSON_NAME][DOMAIN_NAME]:/OneDrive//Attachments/P…" at bounding box center [241, 384] width 122 height 19
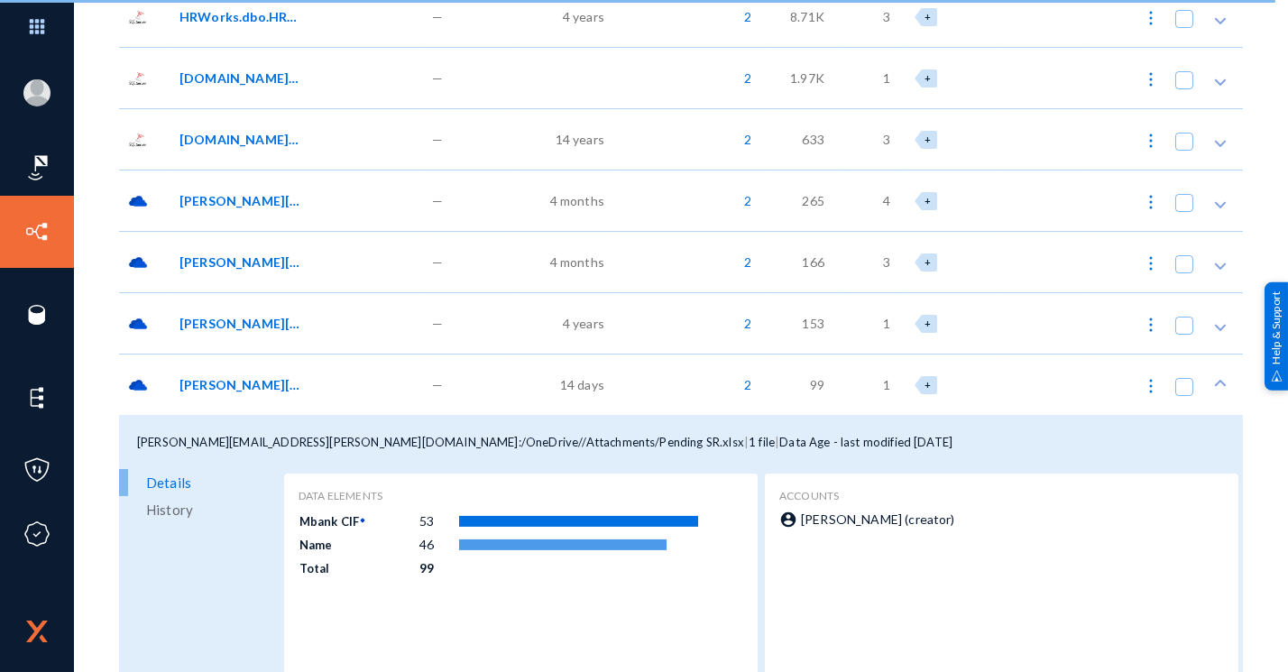
click at [201, 391] on span "[PERSON_NAME][EMAIL_ADDRESS][PERSON_NAME][DOMAIN_NAME]:/OneDrive//Attachments/P…" at bounding box center [241, 384] width 122 height 19
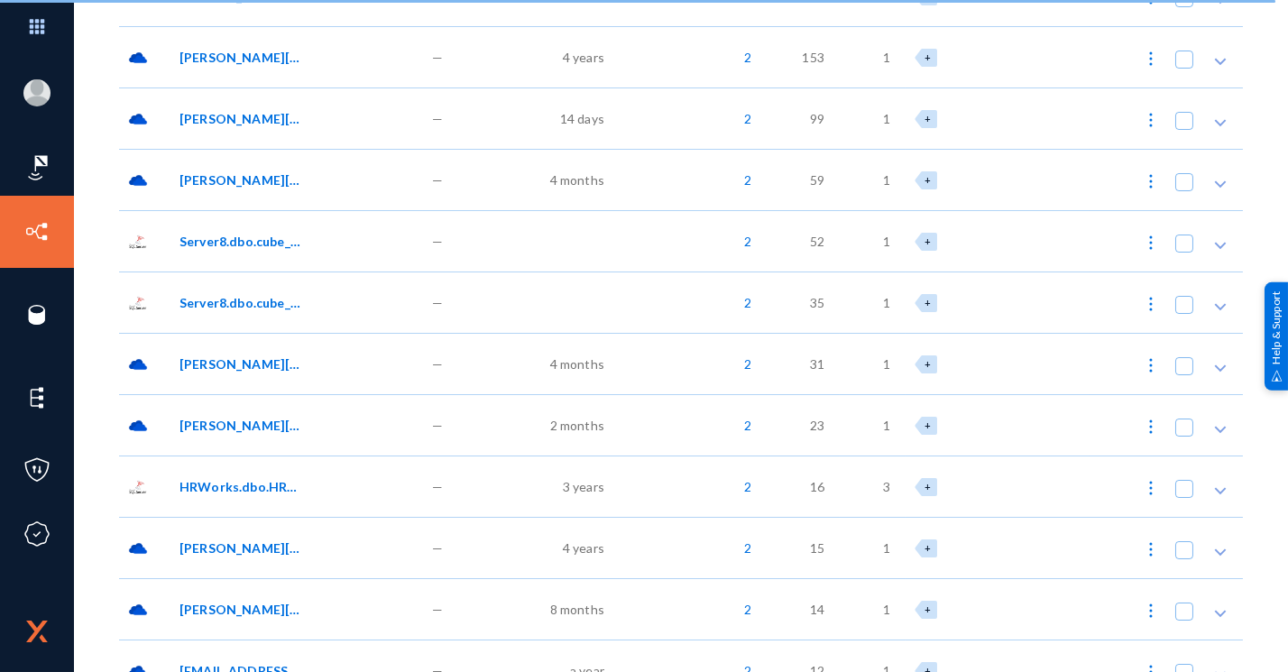
scroll to position [2994, 0]
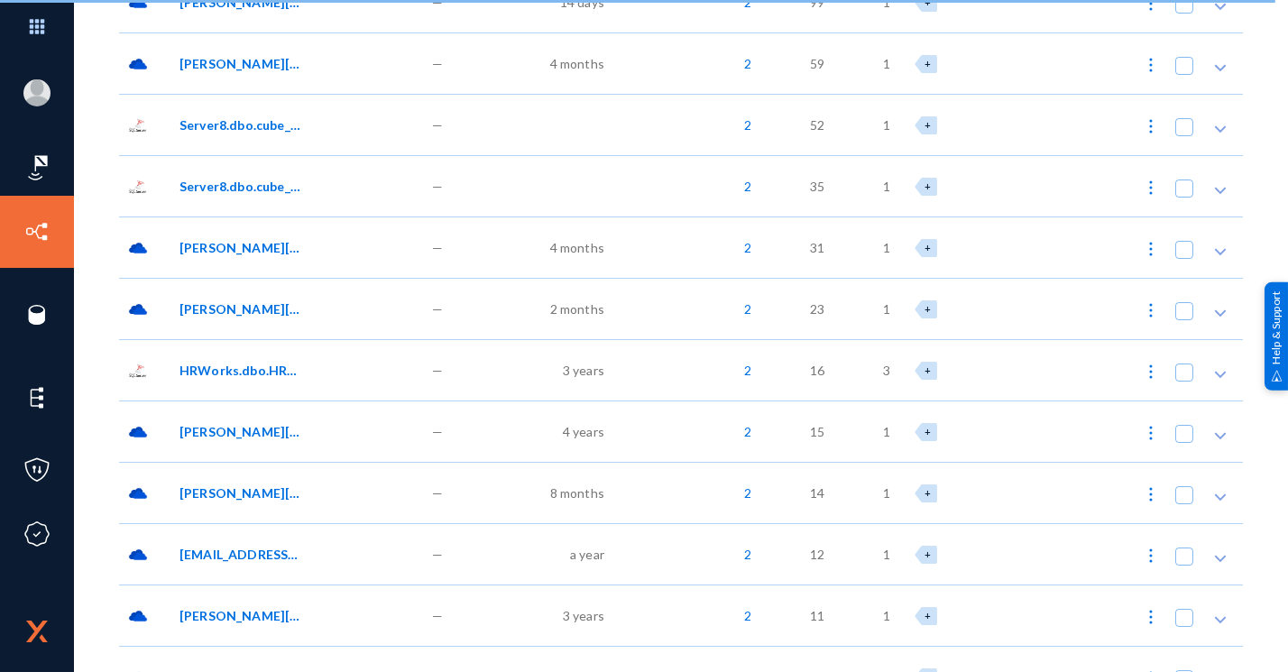
click at [262, 262] on div "[PERSON_NAME][EMAIL_ADDRESS][PERSON_NAME][DOMAIN_NAME]:/Preservation Hold Libra…" at bounding box center [297, 247] width 253 height 61
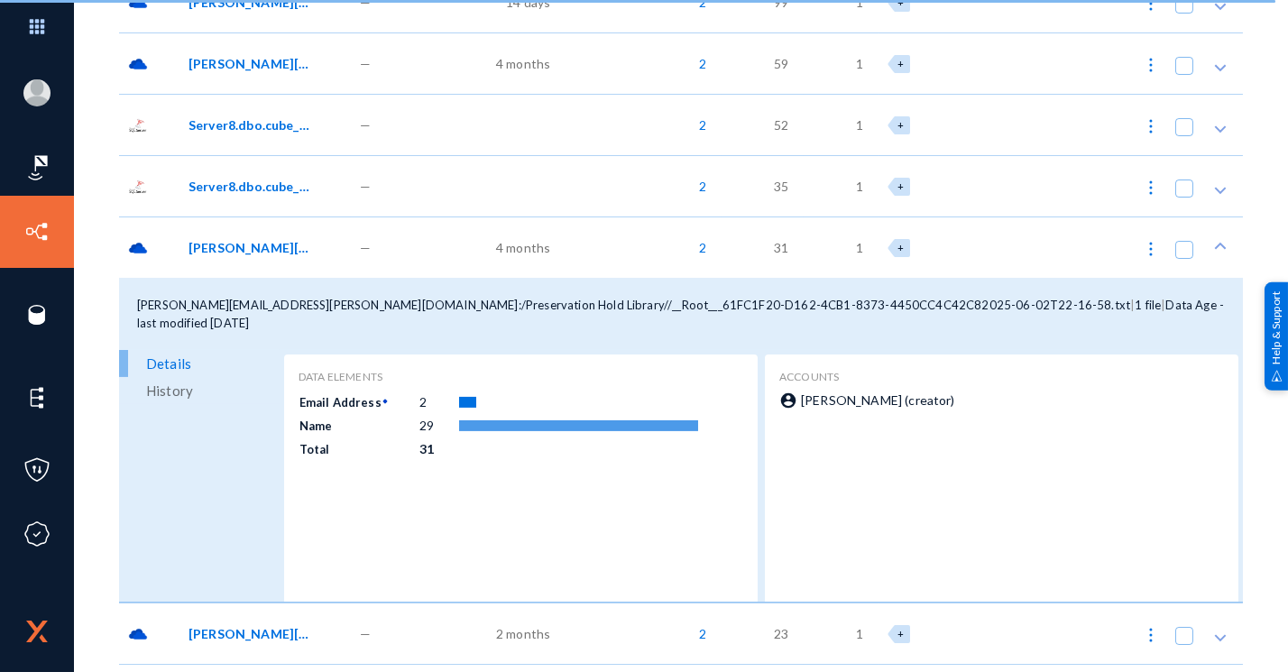
click at [262, 262] on div "[PERSON_NAME][EMAIL_ADDRESS][PERSON_NAME][DOMAIN_NAME]:/Preservation Hold Libra…" at bounding box center [265, 247] width 171 height 61
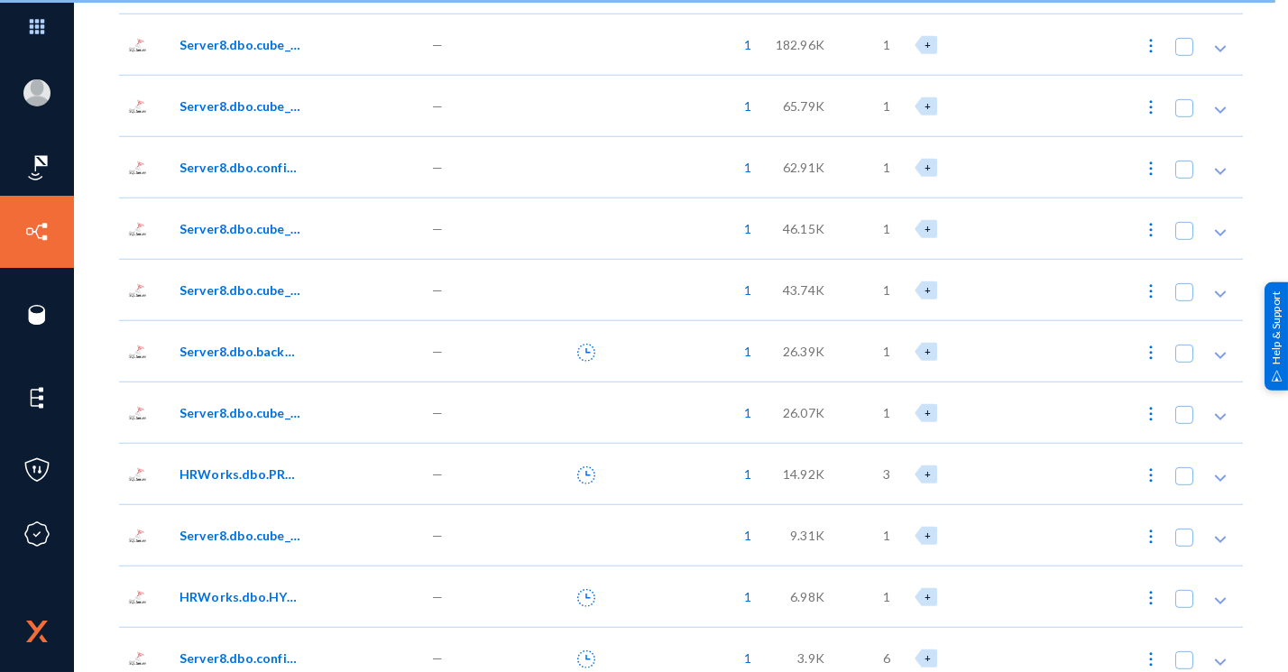
scroll to position [4693, 0]
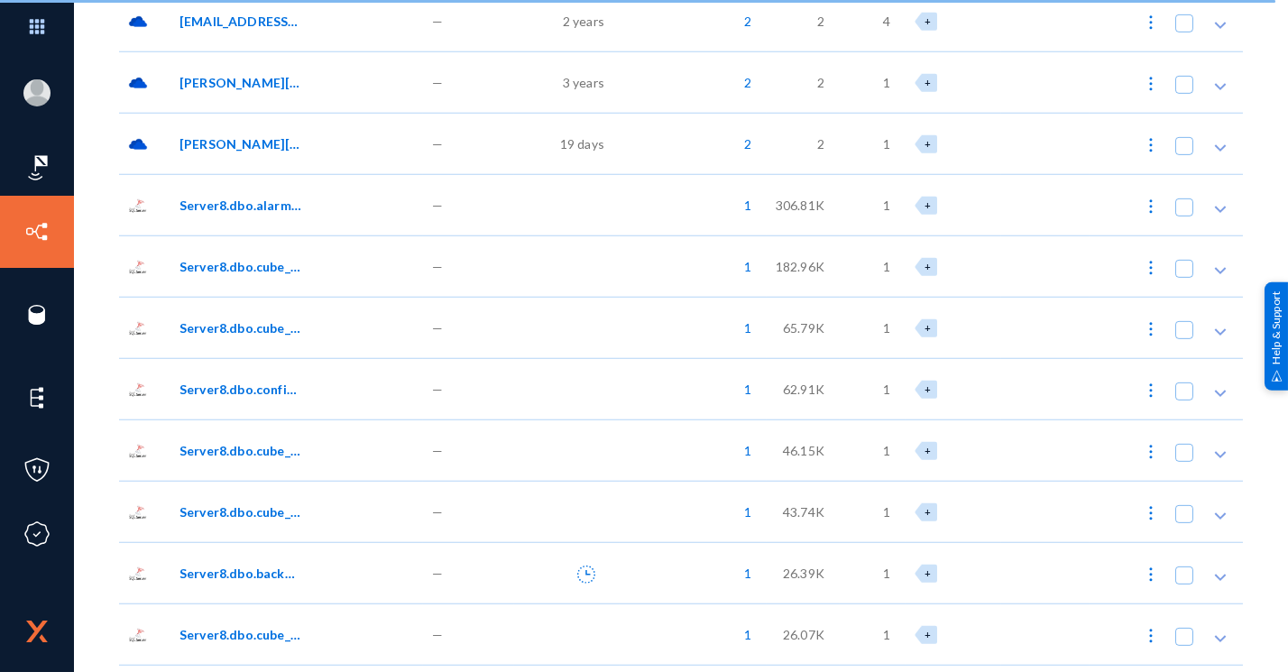
click at [227, 200] on span "Server8.dbo.alarm_permission" at bounding box center [241, 205] width 122 height 19
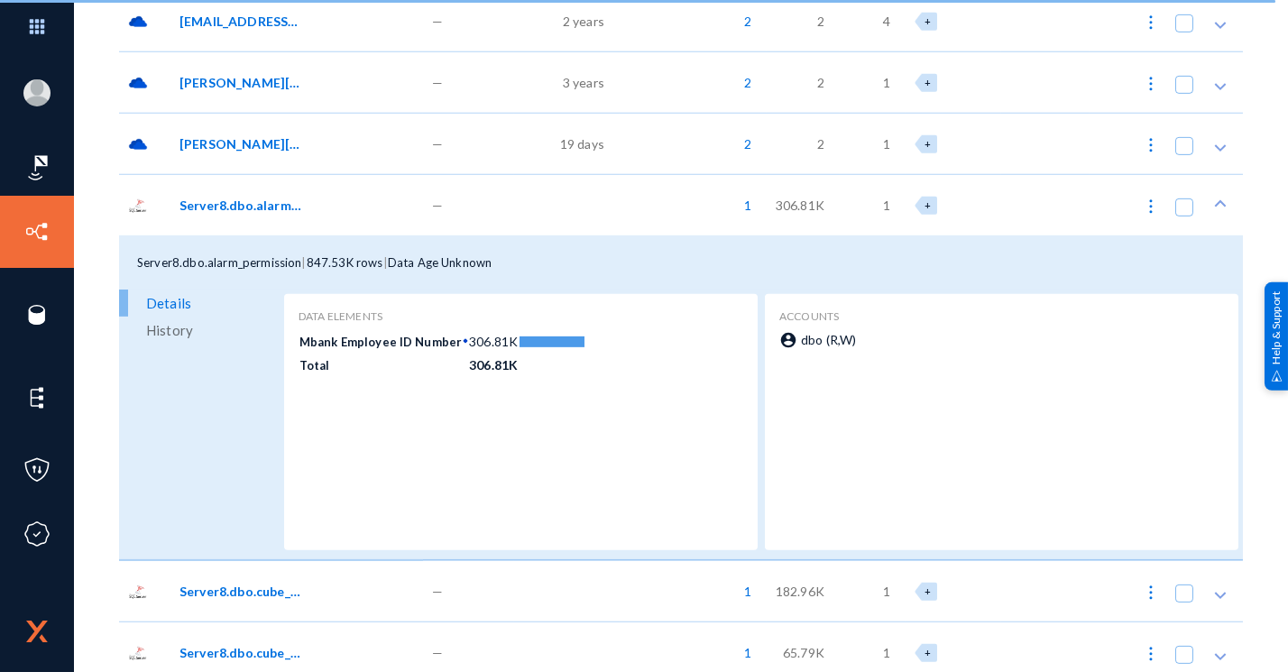
click at [227, 198] on span "Server8.dbo.alarm_permission" at bounding box center [241, 205] width 122 height 19
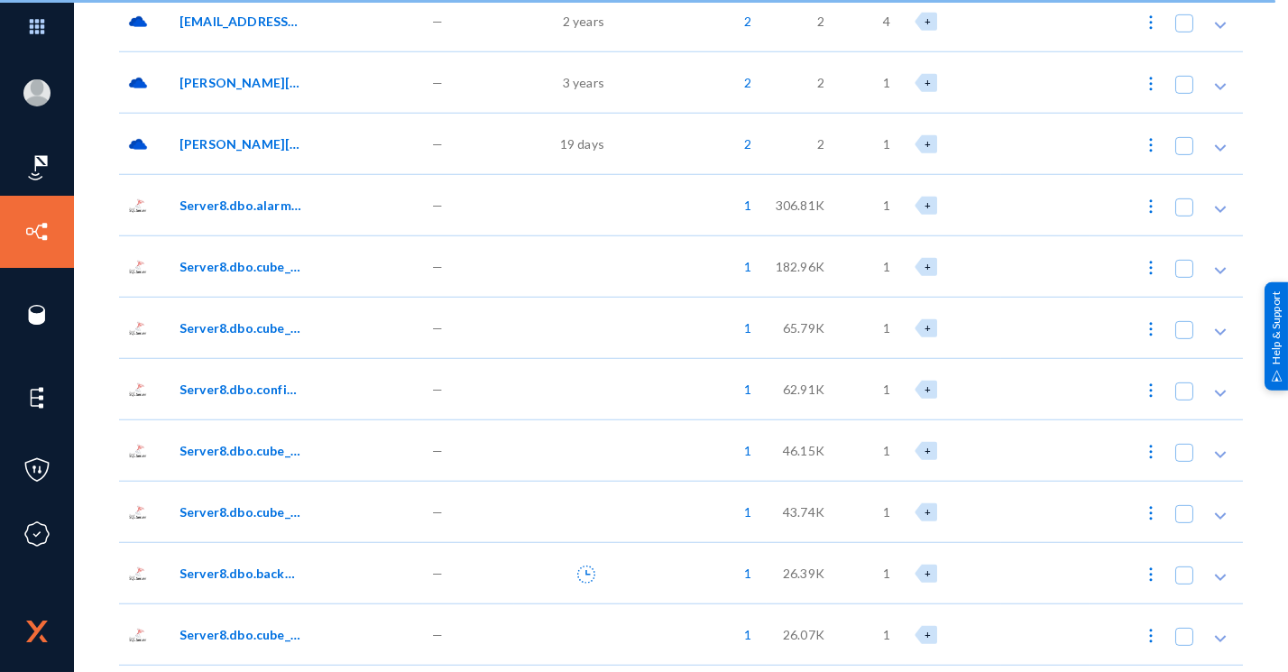
click at [235, 263] on span "Server8.dbo.cube_cc1_15min" at bounding box center [241, 266] width 122 height 19
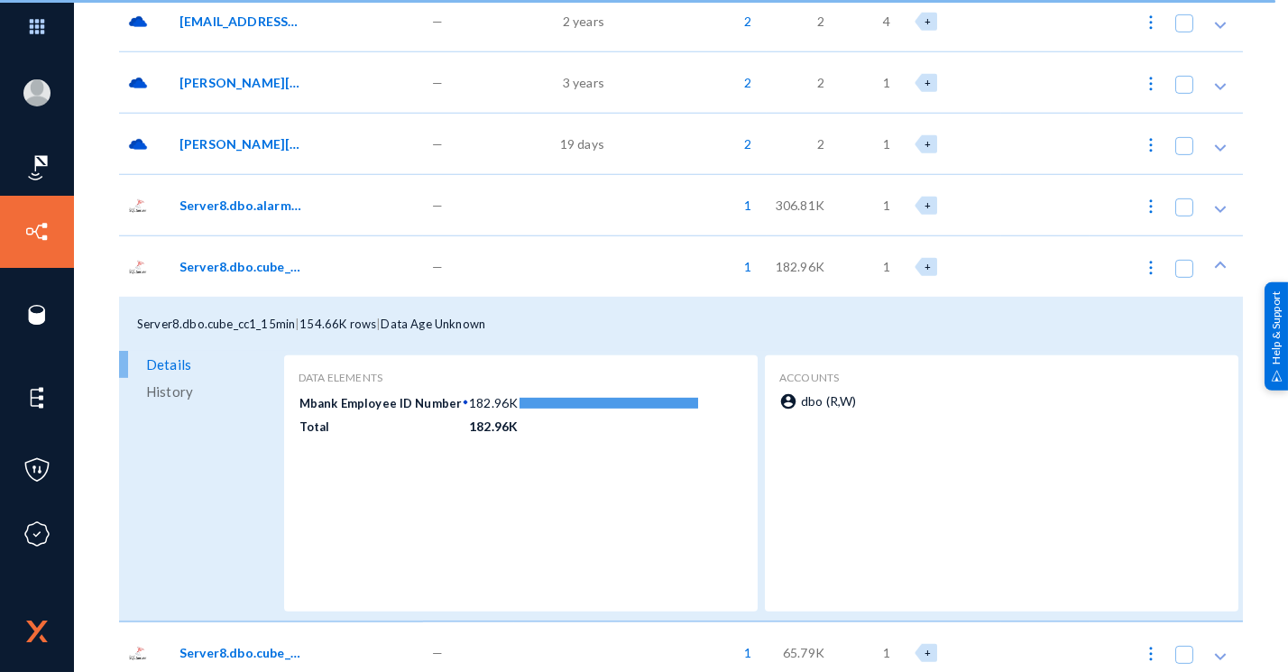
click at [235, 263] on span "Server8.dbo.cube_cc1_15min" at bounding box center [241, 266] width 122 height 19
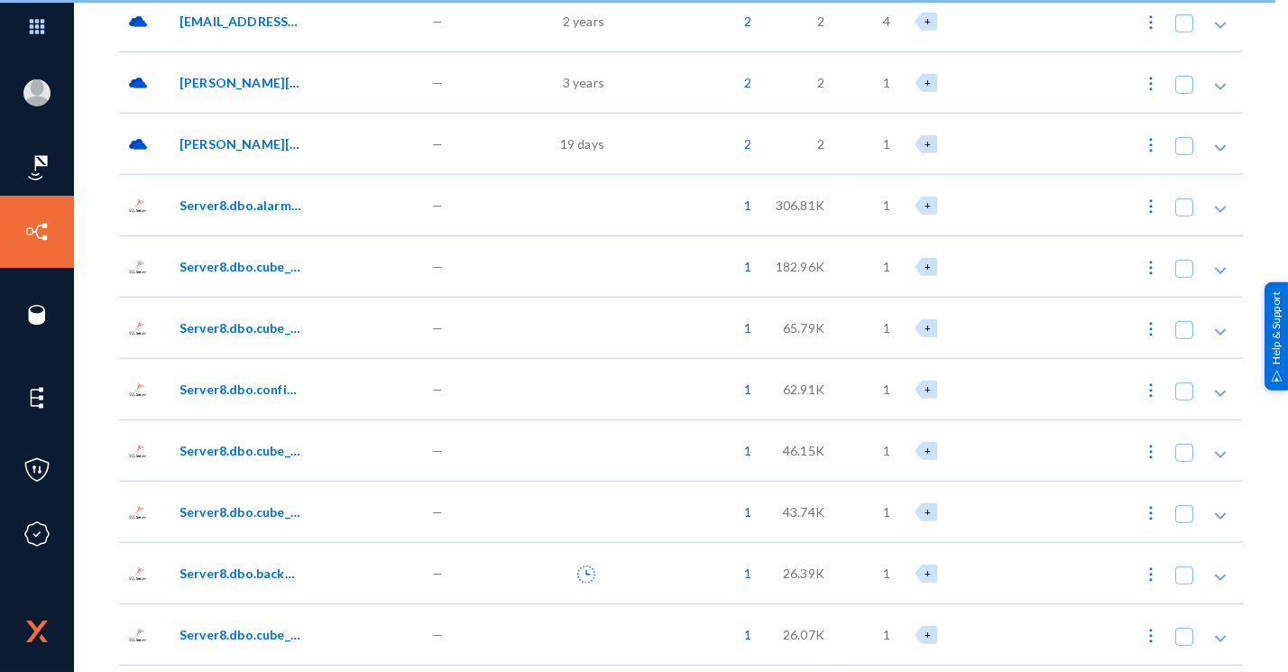
click at [247, 326] on span "Server8.dbo.cube_cc10_hour" at bounding box center [241, 327] width 122 height 19
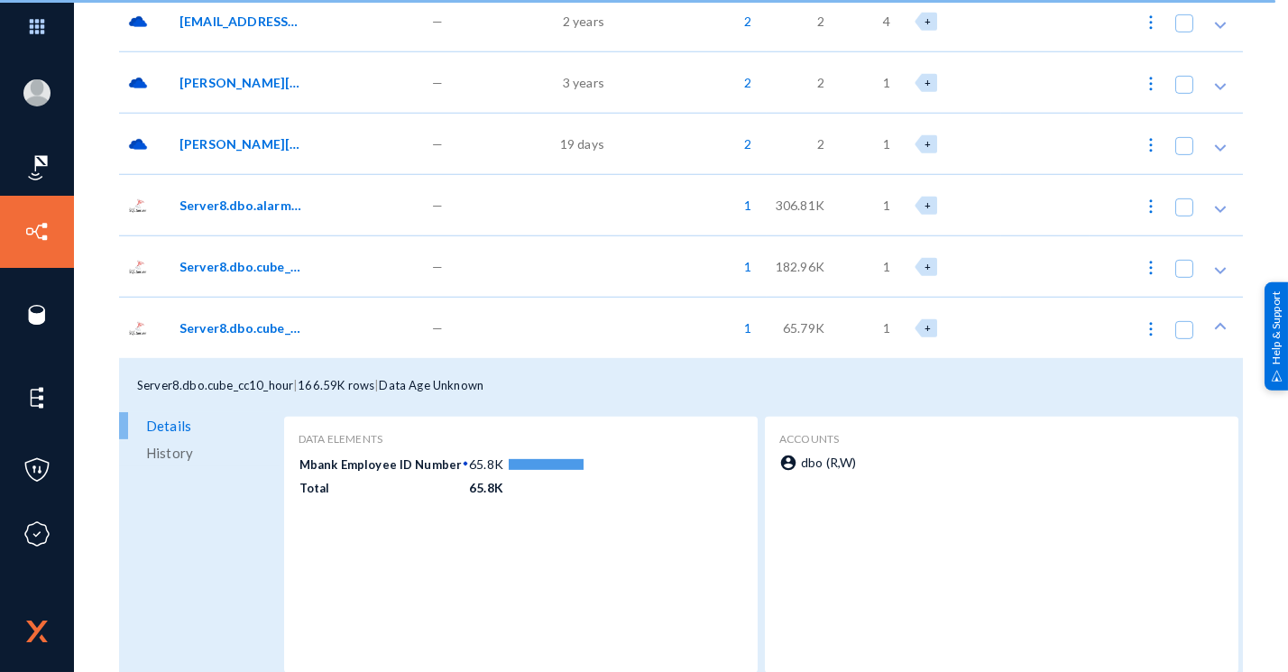
click at [247, 326] on span "Server8.dbo.cube_cc10_hour" at bounding box center [241, 327] width 122 height 19
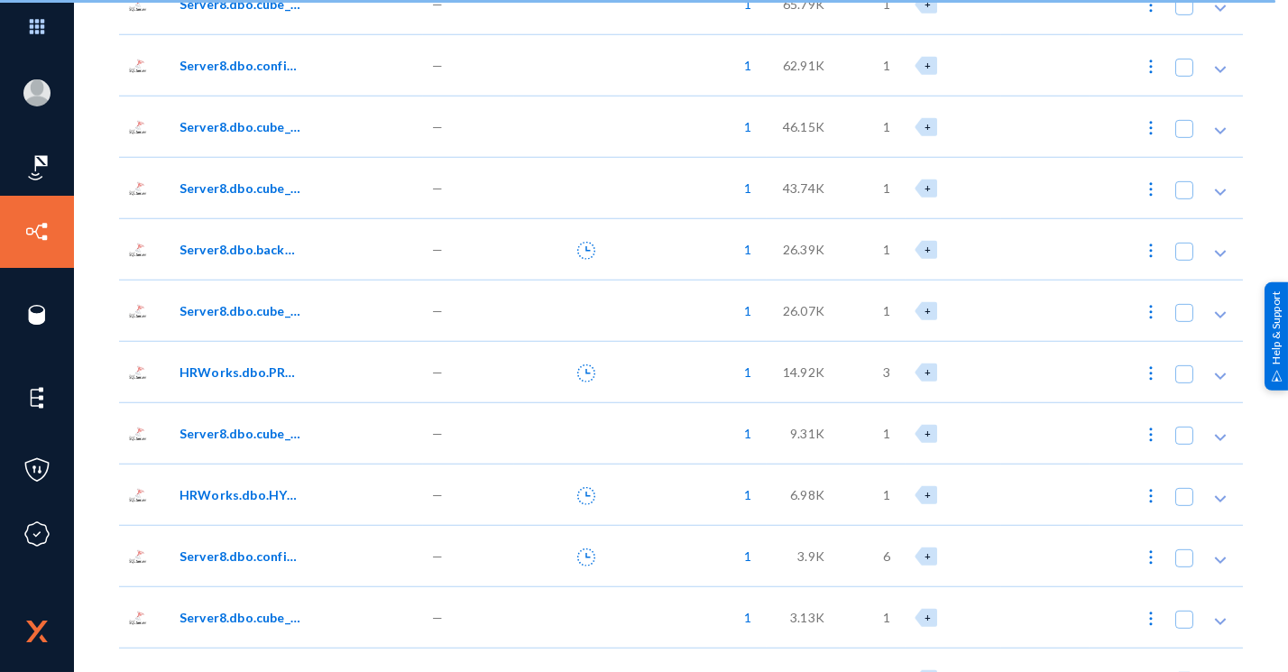
scroll to position [5260, 0]
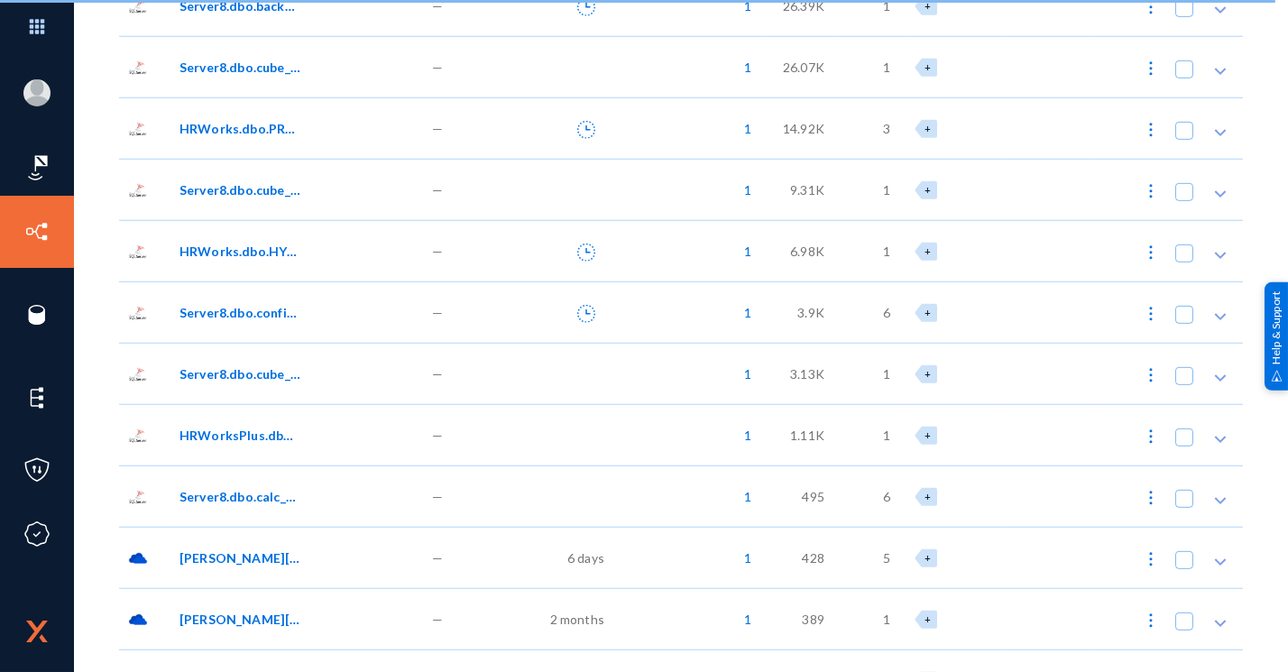
click at [243, 312] on span "Server8.dbo.configuration_log" at bounding box center [241, 312] width 122 height 19
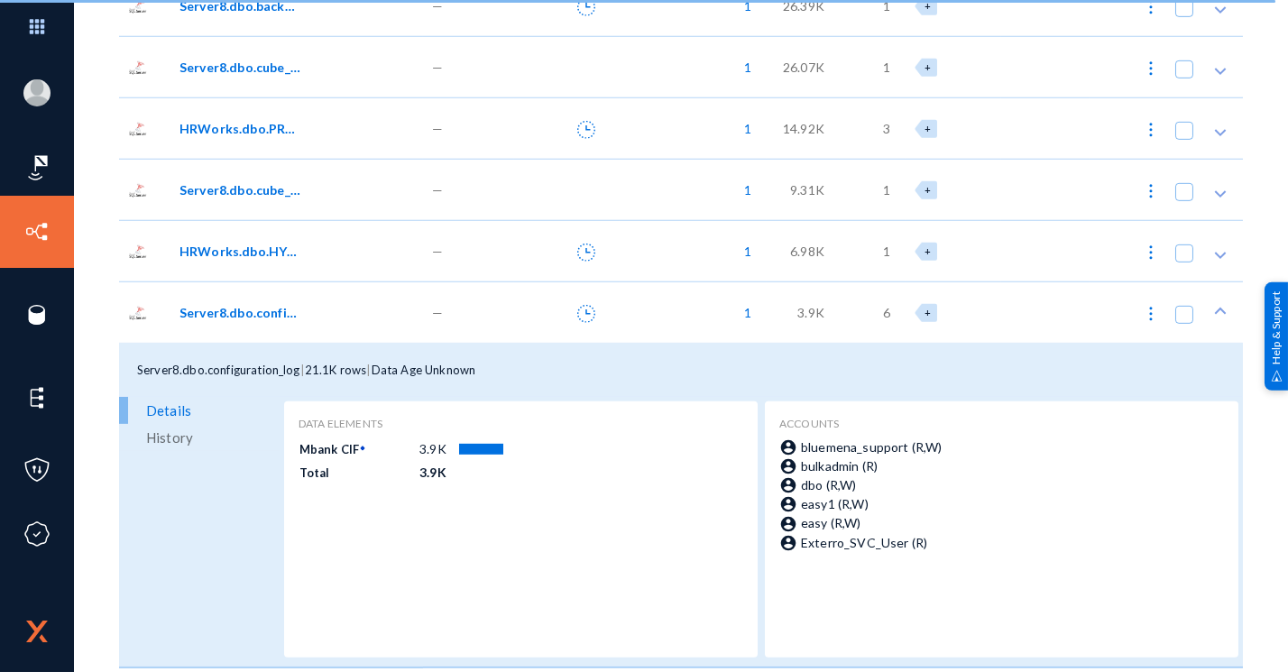
click at [243, 312] on span "Server8.dbo.configuration_log" at bounding box center [241, 312] width 122 height 19
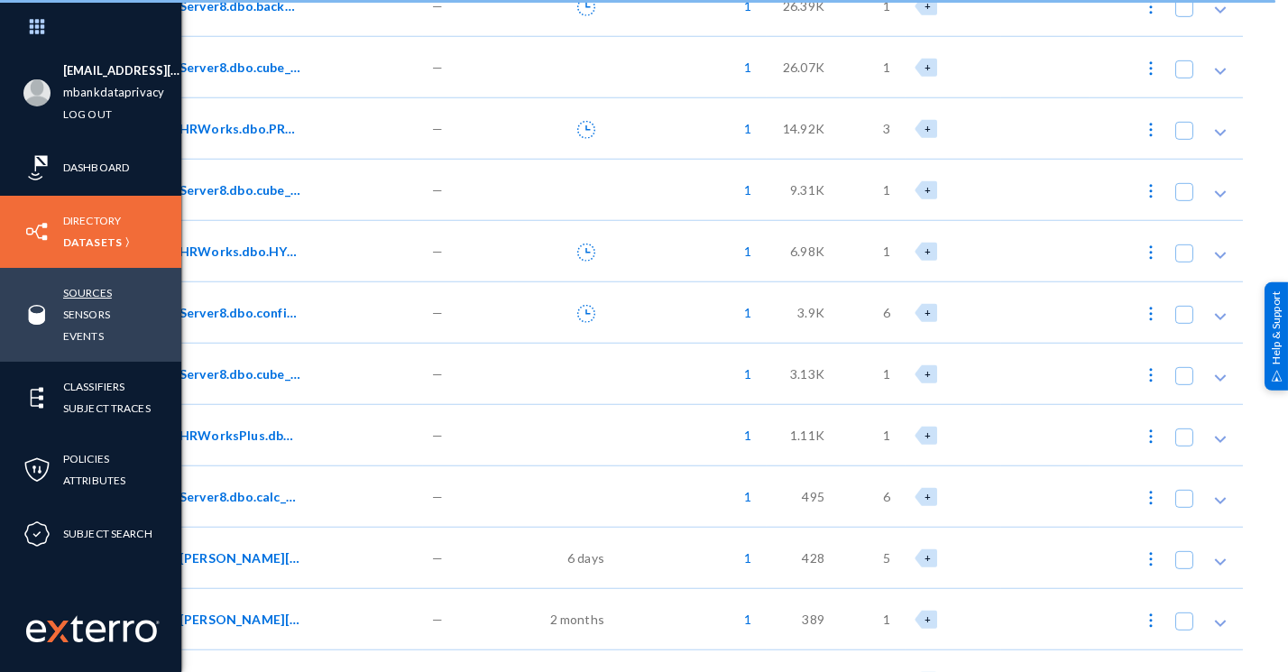
click at [100, 293] on link "Sources" at bounding box center [87, 292] width 49 height 21
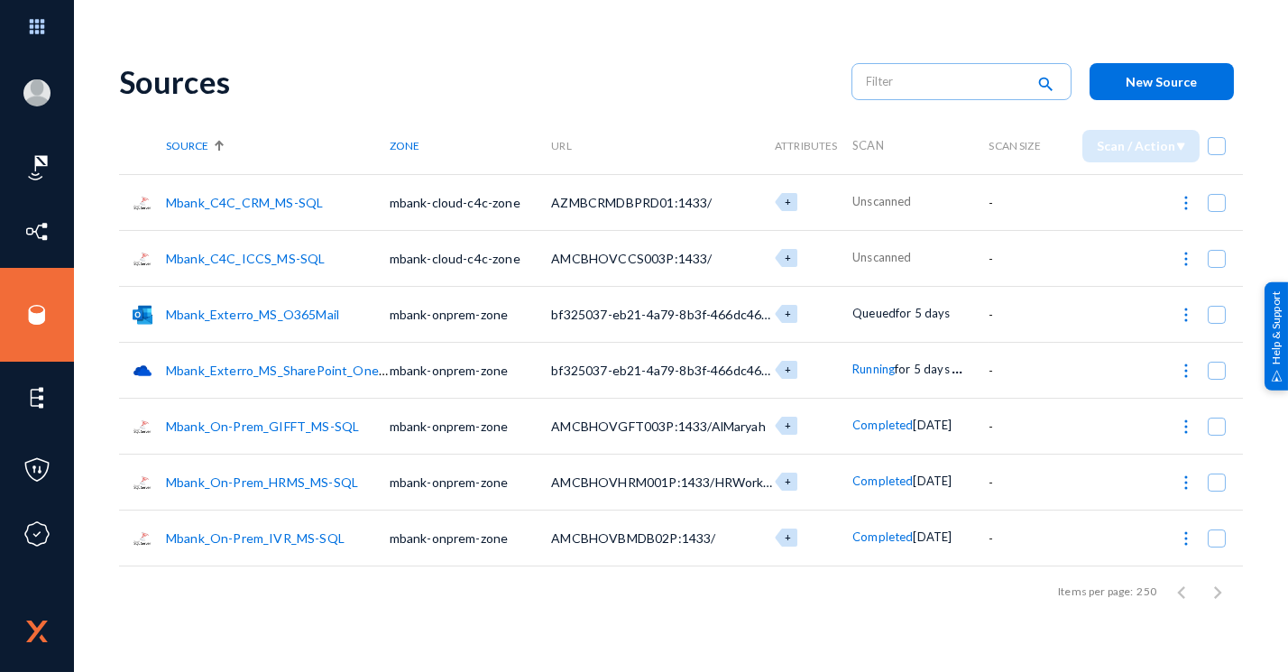
click at [1196, 374] on button at bounding box center [1186, 370] width 36 height 36
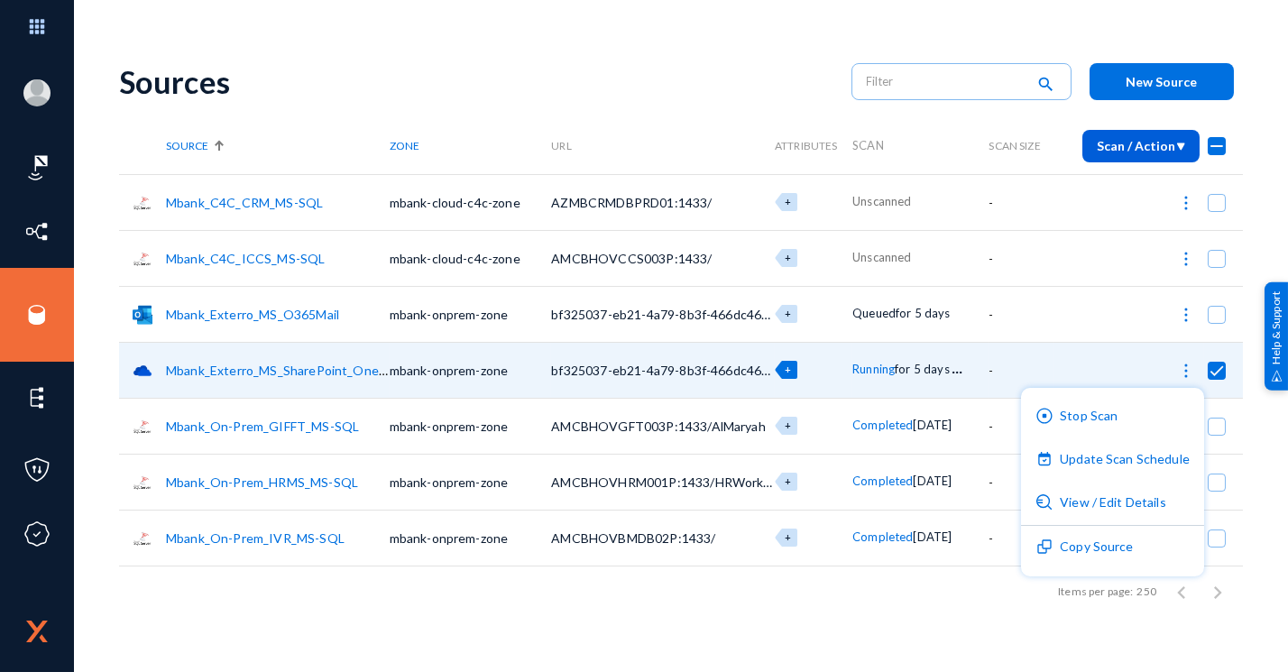
click at [980, 598] on div at bounding box center [644, 336] width 1288 height 672
checkbox input "false"
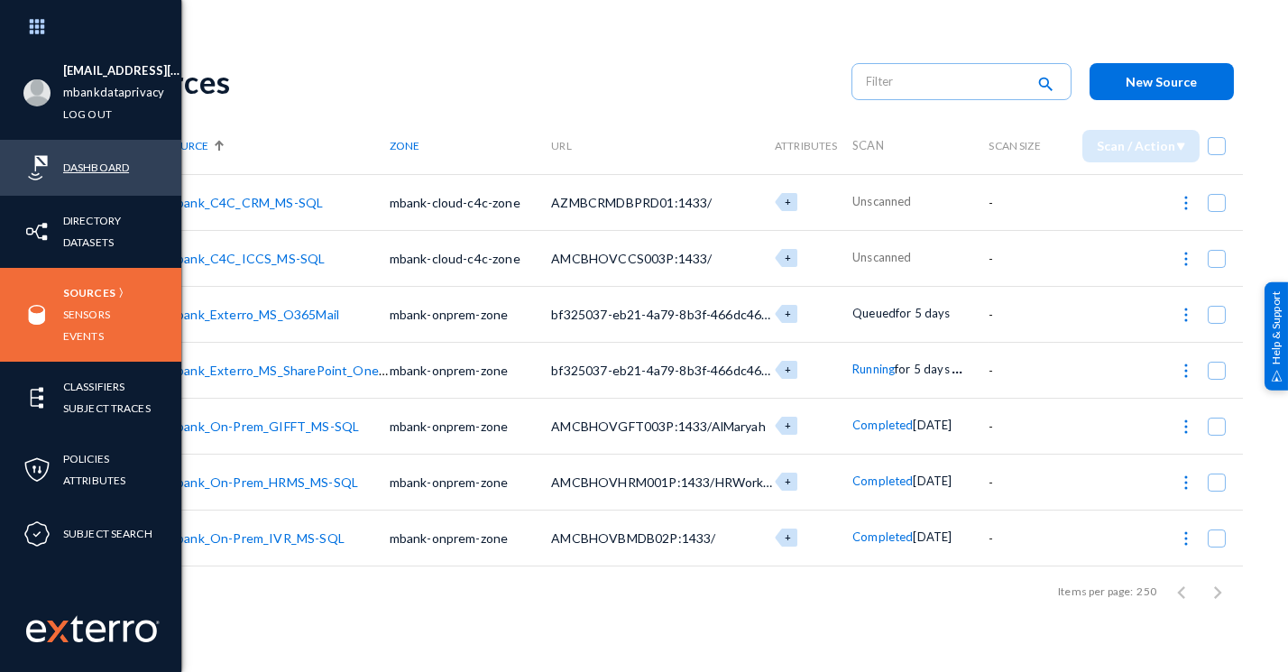
click at [81, 164] on link "Dashboard" at bounding box center [96, 167] width 66 height 21
